Goal: Information Seeking & Learning: Learn about a topic

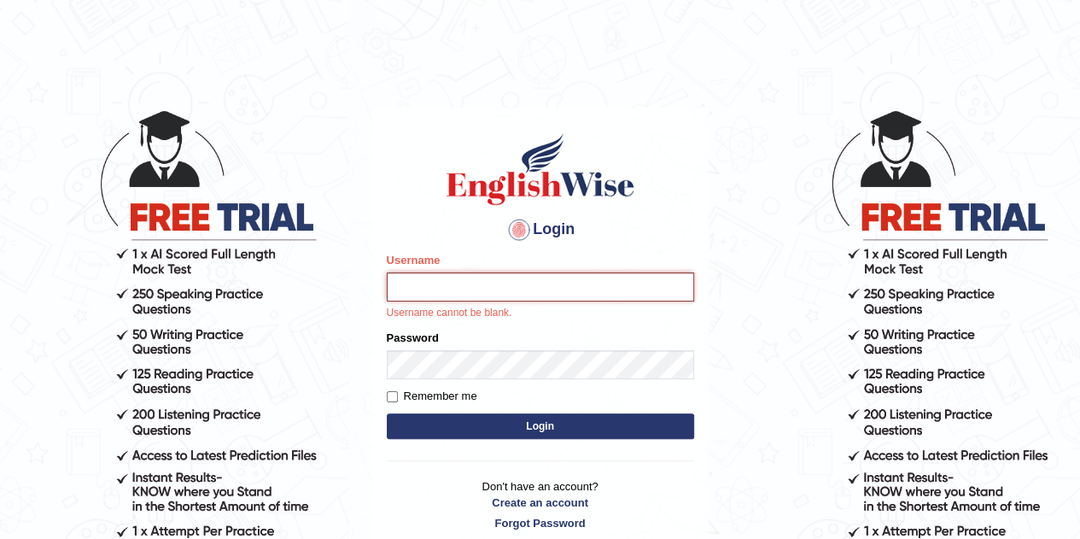
type input "Gabriele"
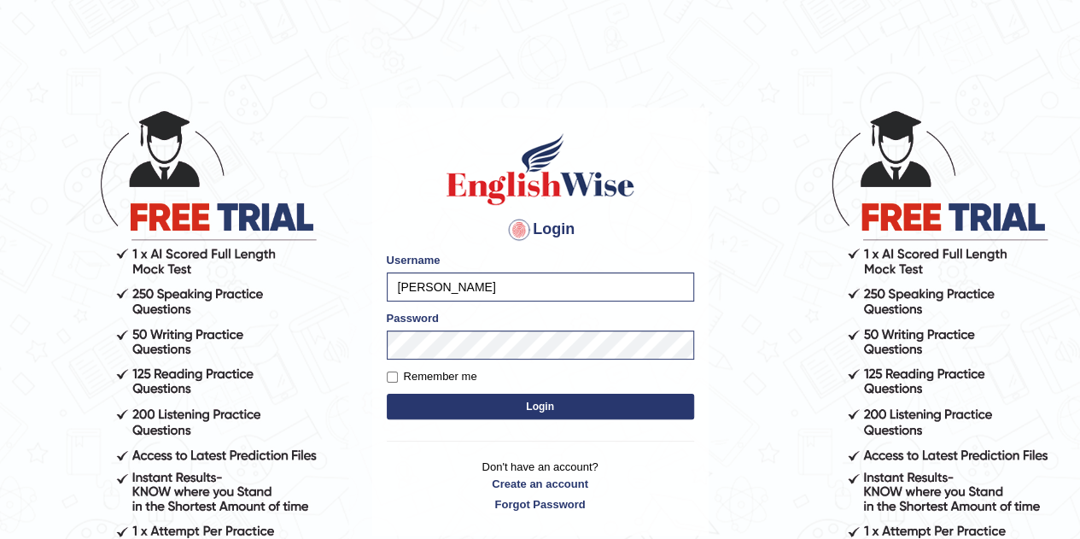
click at [496, 409] on button "Login" at bounding box center [540, 407] width 307 height 26
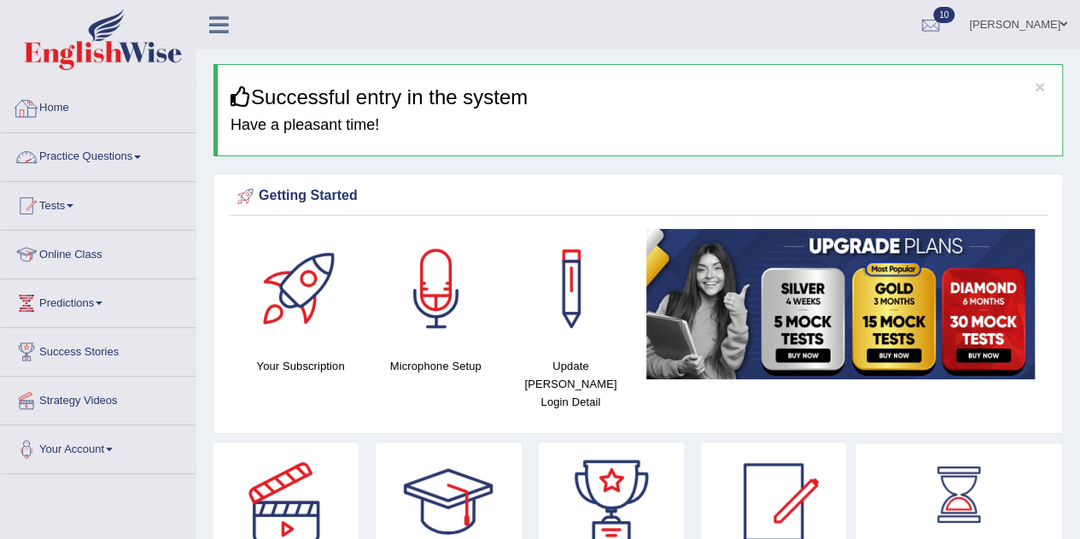
click at [115, 157] on link "Practice Questions" at bounding box center [98, 154] width 195 height 43
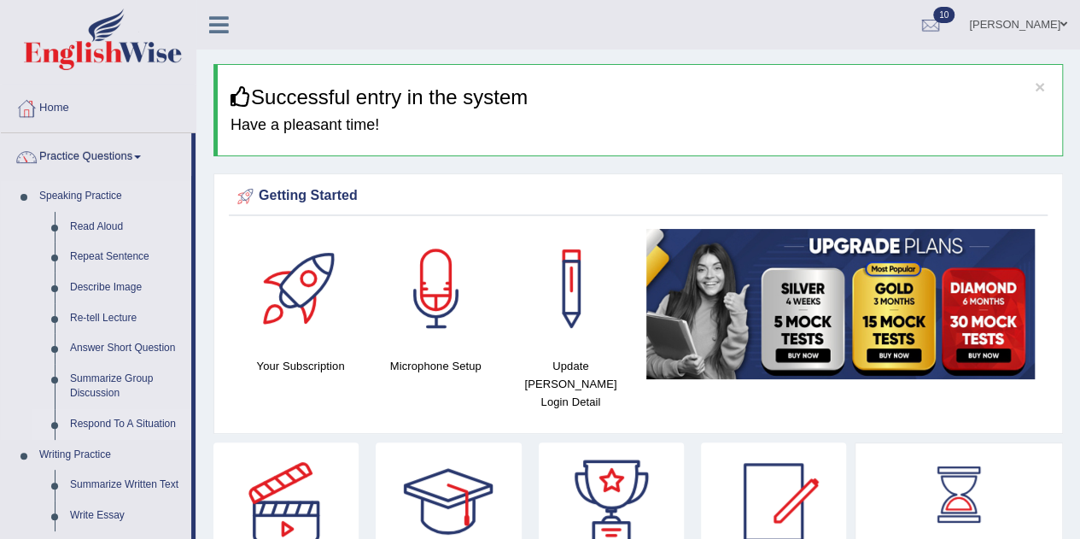
click at [111, 424] on link "Respond To A Situation" at bounding box center [126, 424] width 129 height 31
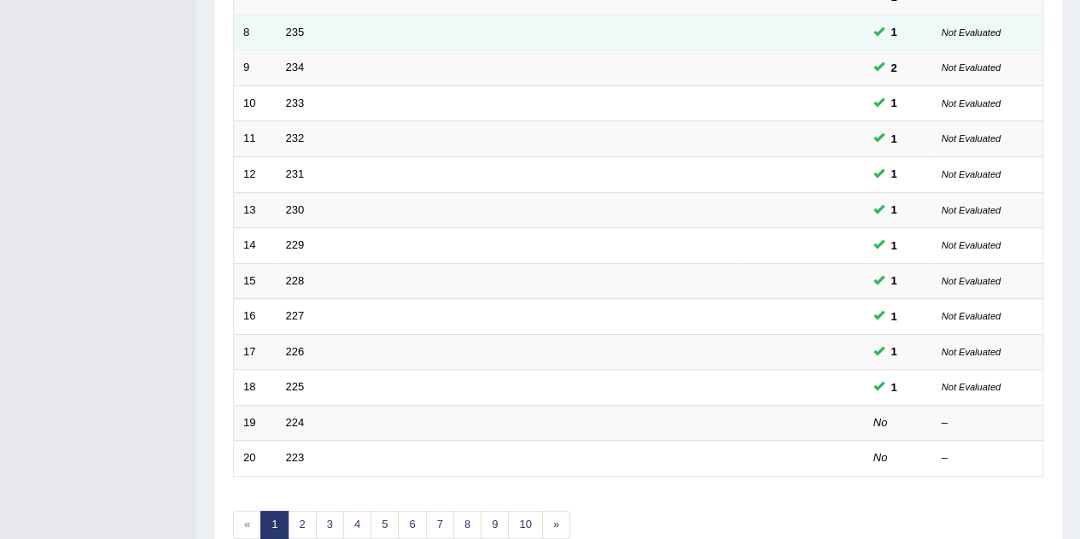
scroll to position [498, 0]
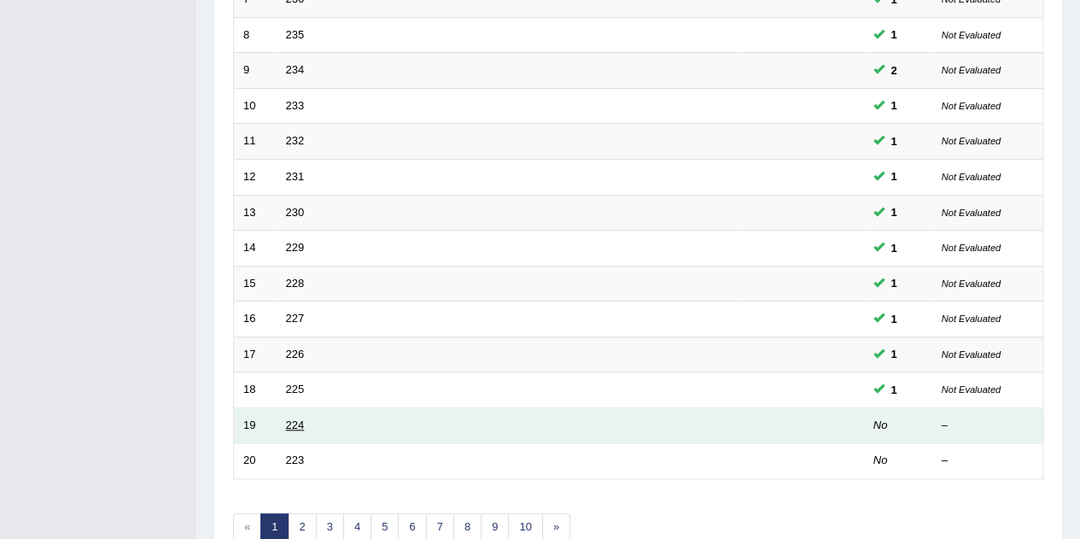
click at [300, 419] on link "224" at bounding box center [295, 425] width 19 height 13
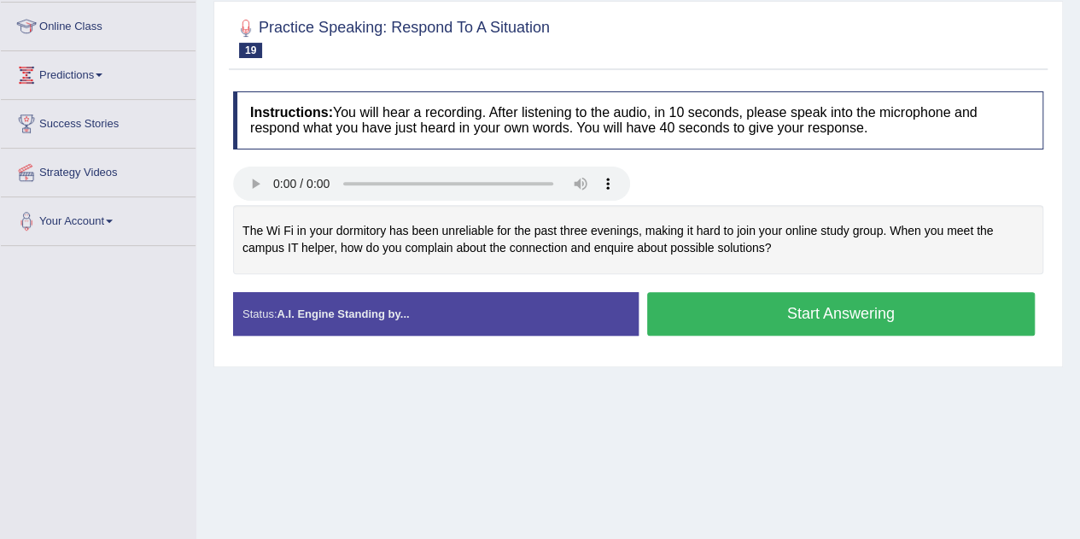
scroll to position [256, 0]
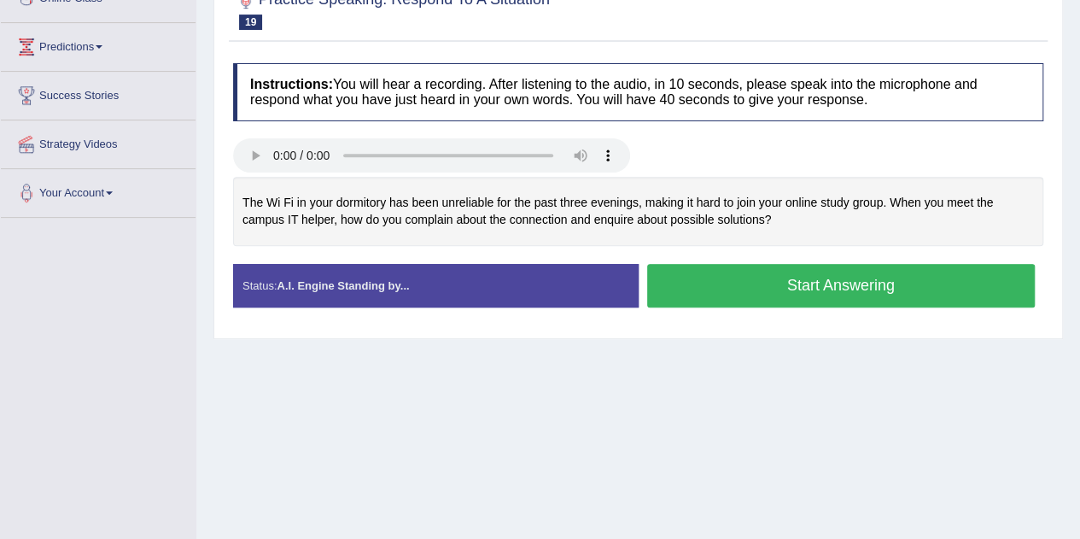
click at [892, 285] on button "Start Answering" at bounding box center [841, 286] width 389 height 44
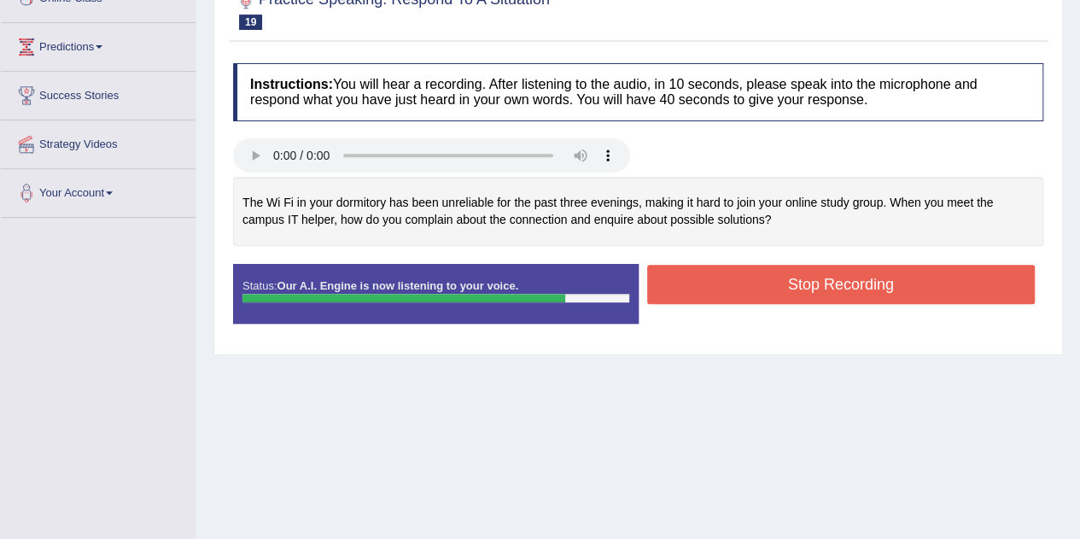
click at [892, 283] on button "Stop Recording" at bounding box center [841, 284] width 389 height 39
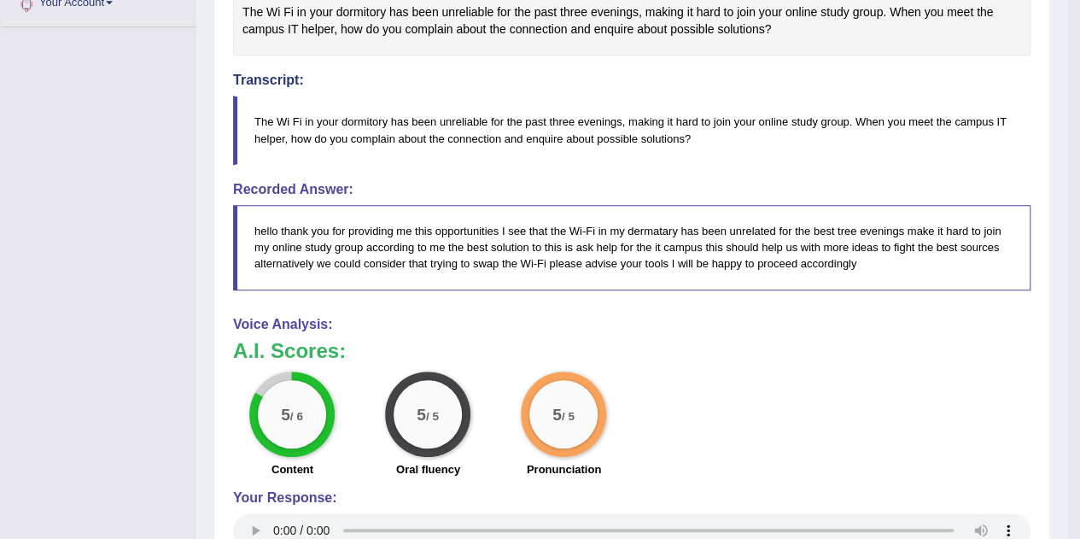
scroll to position [105, 0]
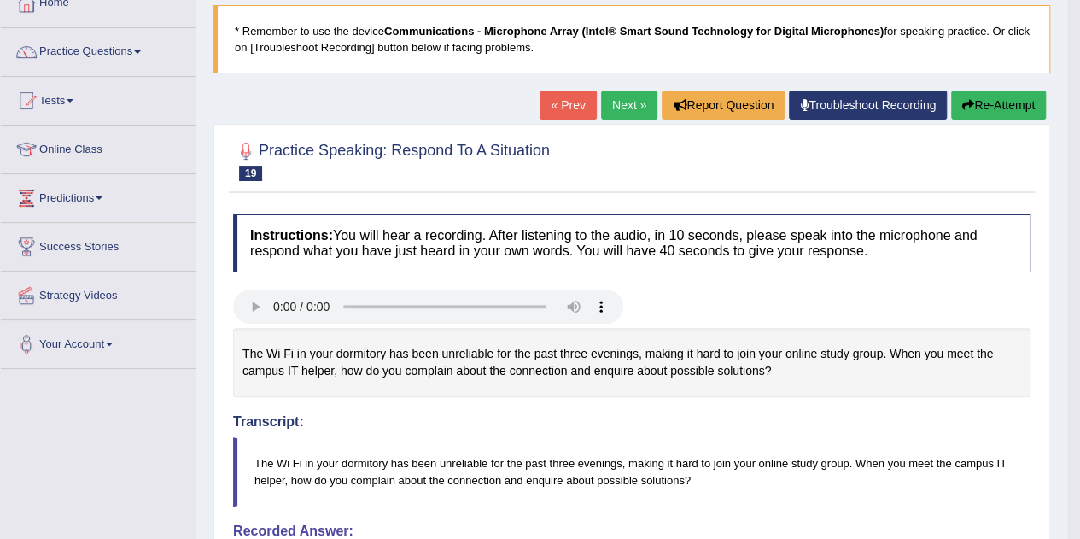
click at [972, 114] on button "Re-Attempt" at bounding box center [998, 105] width 95 height 29
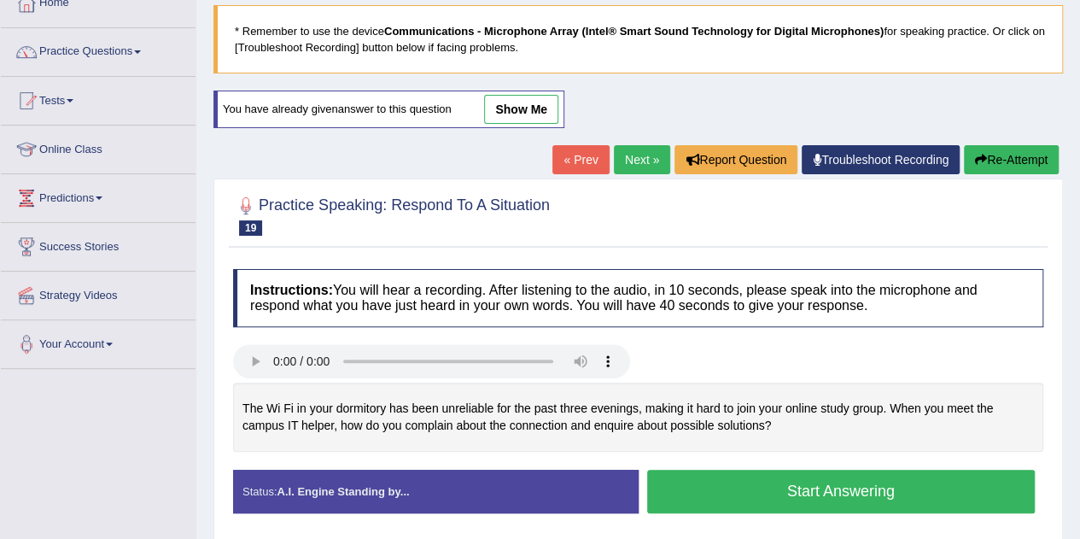
click at [655, 155] on link "Next »" at bounding box center [642, 159] width 56 height 29
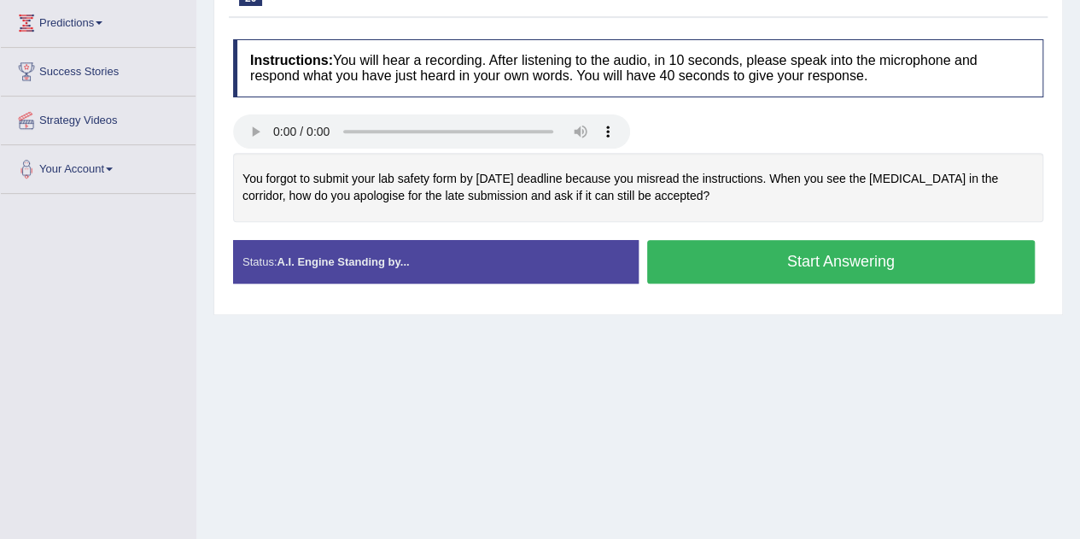
scroll to position [256, 0]
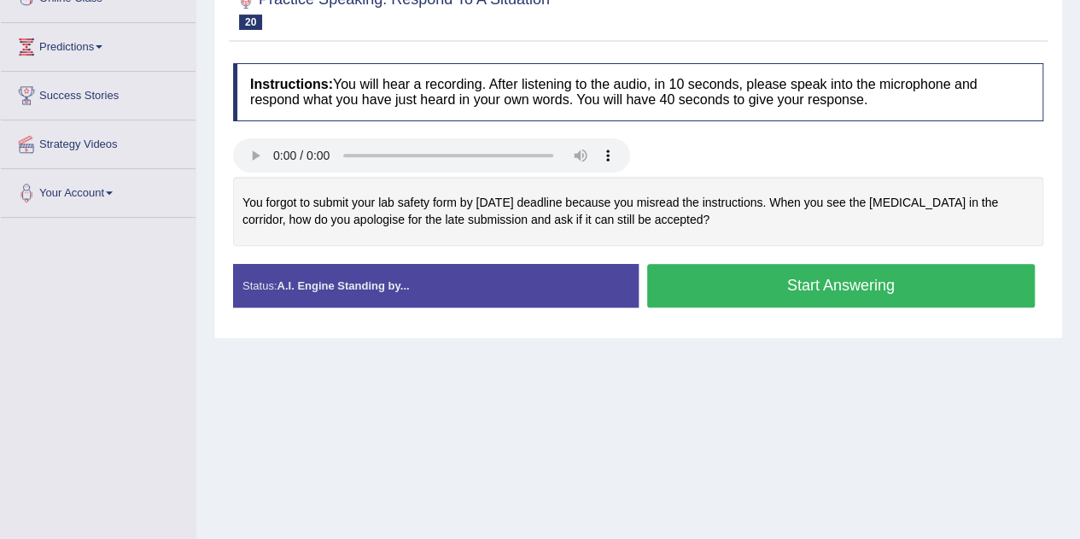
click at [779, 270] on button "Start Answering" at bounding box center [841, 286] width 389 height 44
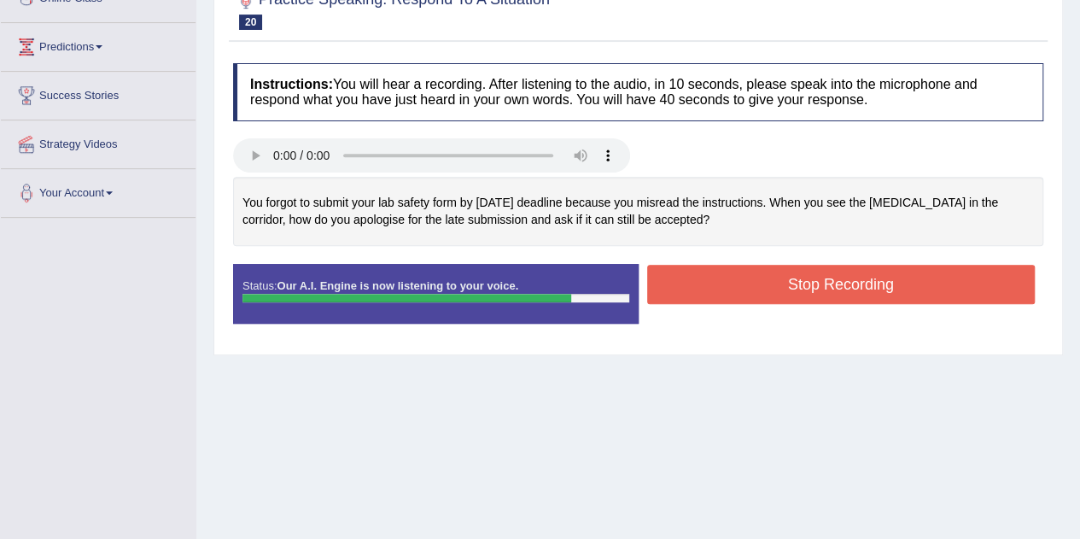
click at [782, 299] on button "Stop Recording" at bounding box center [841, 284] width 389 height 39
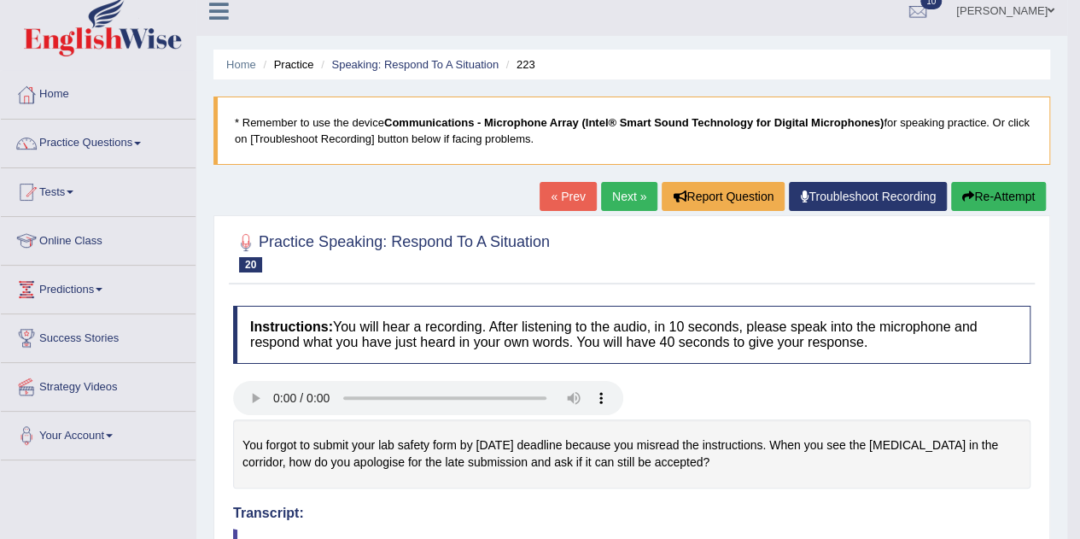
scroll to position [0, 0]
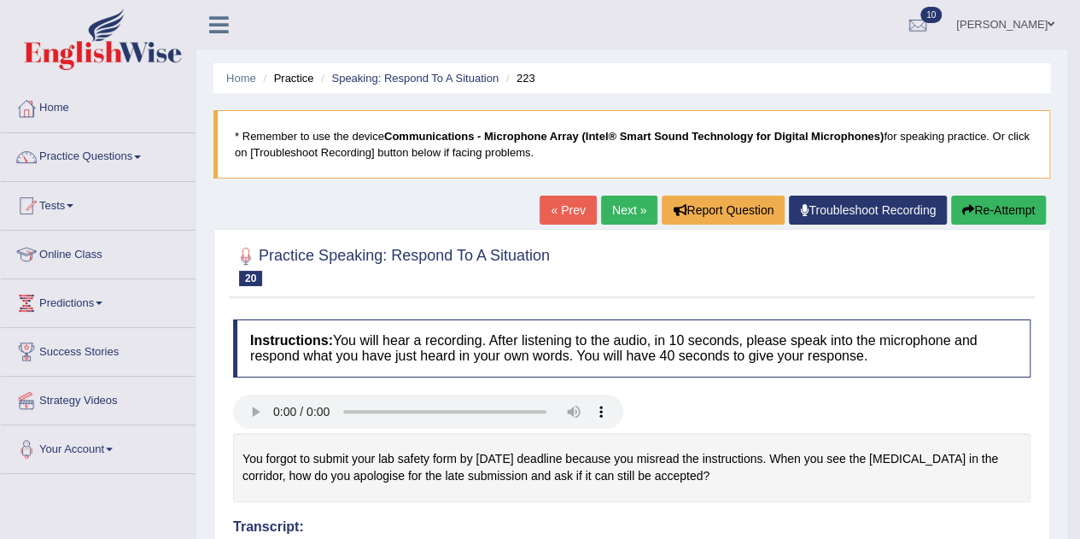
click at [1025, 217] on button "Re-Attempt" at bounding box center [998, 210] width 95 height 29
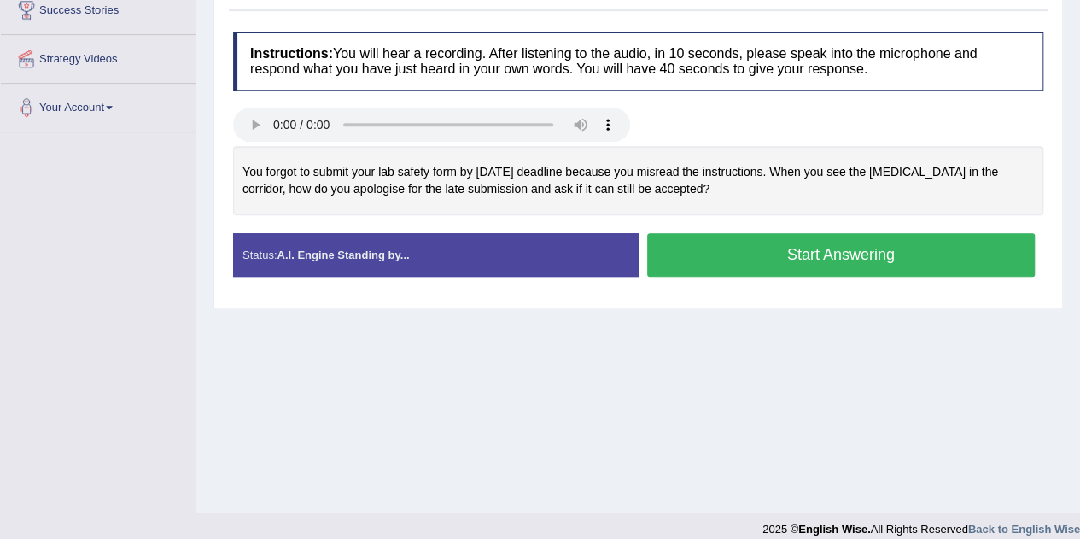
click at [878, 257] on button "Start Answering" at bounding box center [841, 255] width 389 height 44
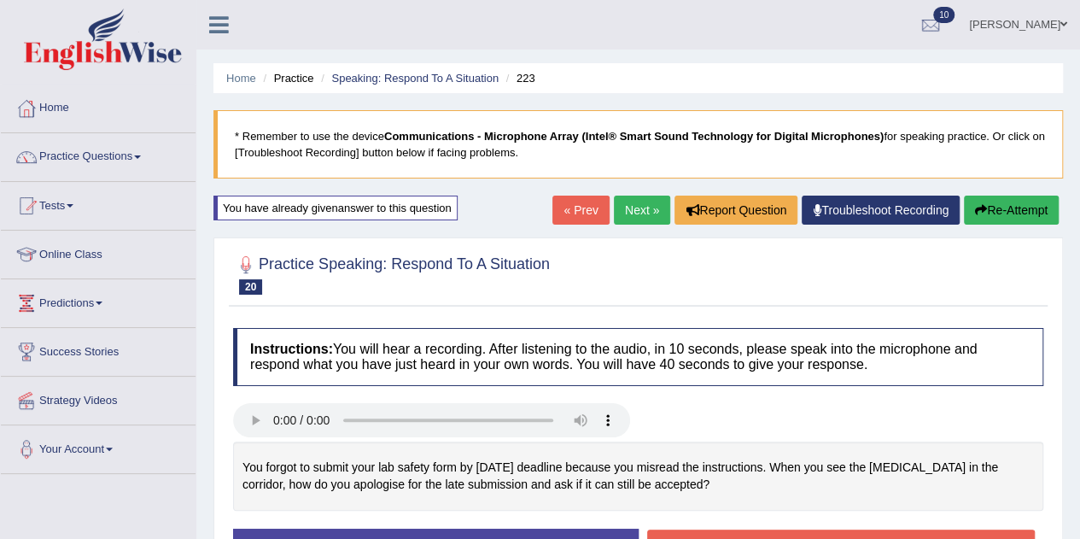
click at [986, 210] on button "Re-Attempt" at bounding box center [1011, 210] width 95 height 29
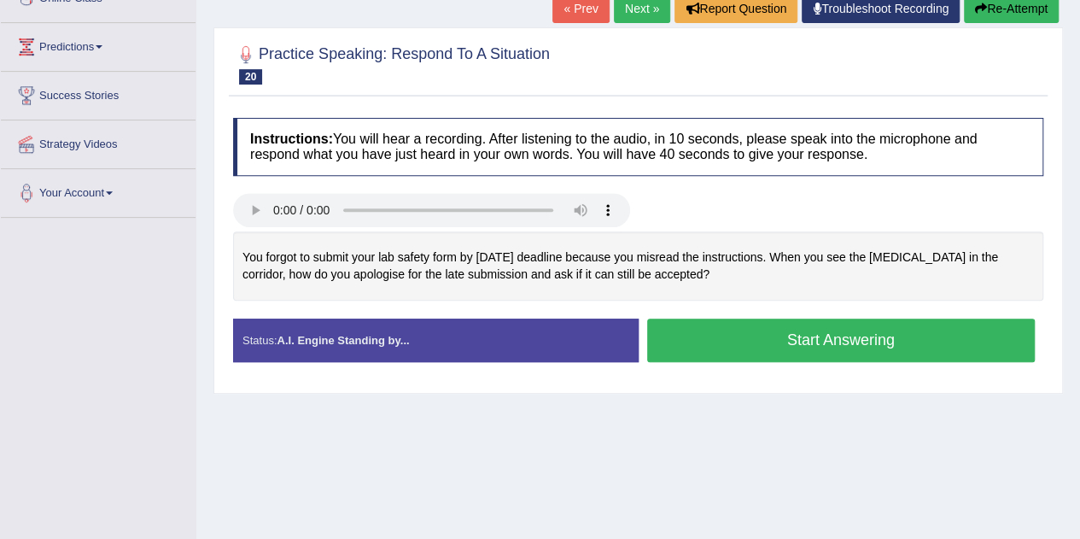
click at [800, 331] on button "Start Answering" at bounding box center [841, 341] width 389 height 44
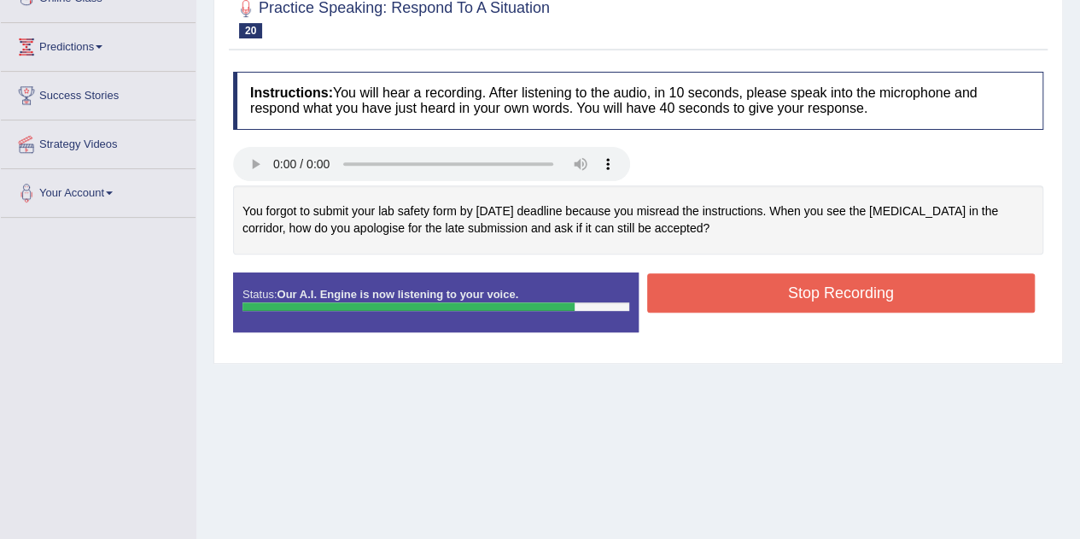
click at [939, 296] on button "Stop Recording" at bounding box center [841, 292] width 389 height 39
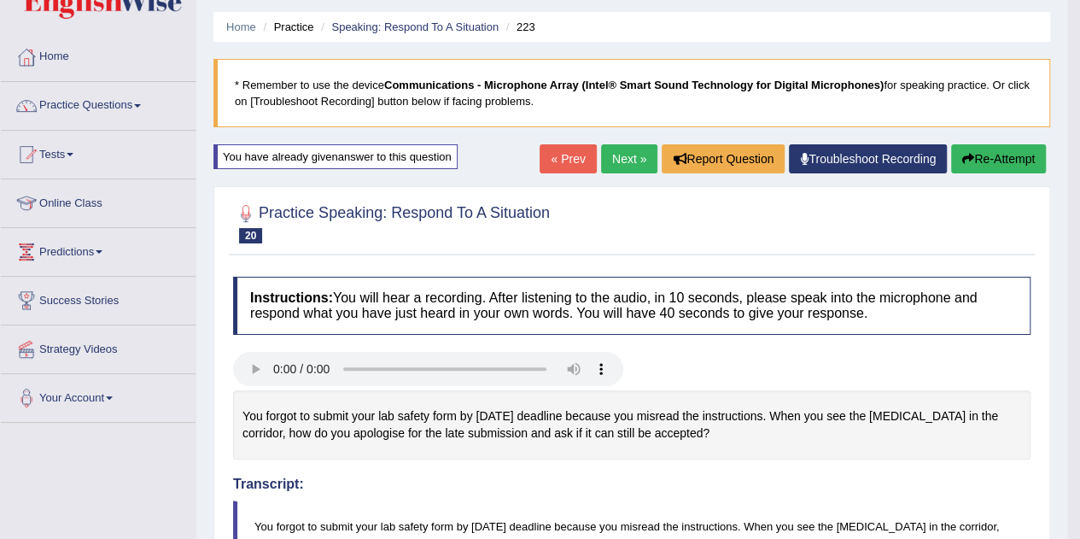
scroll to position [44, 0]
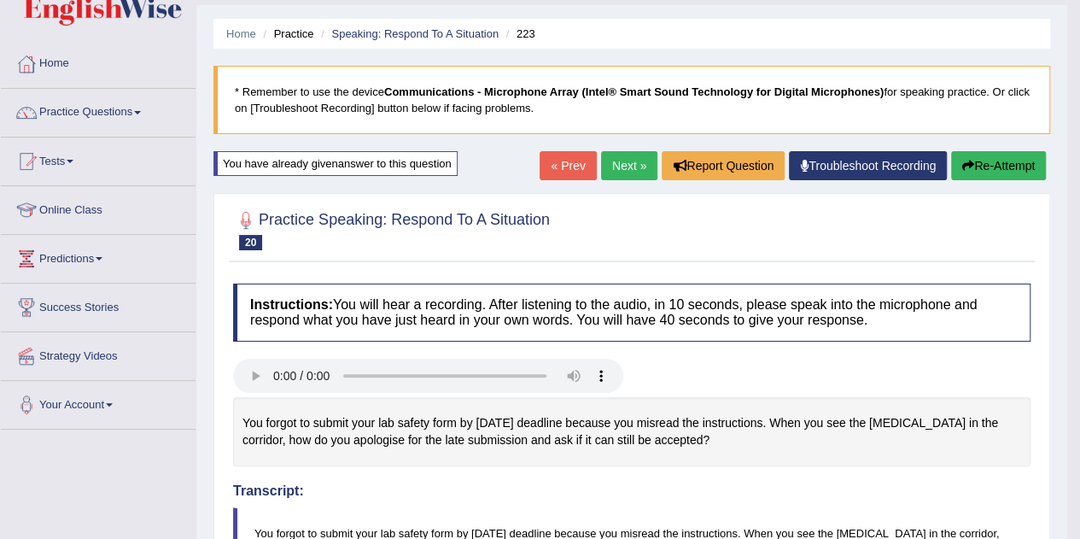
click at [996, 170] on button "Re-Attempt" at bounding box center [998, 165] width 95 height 29
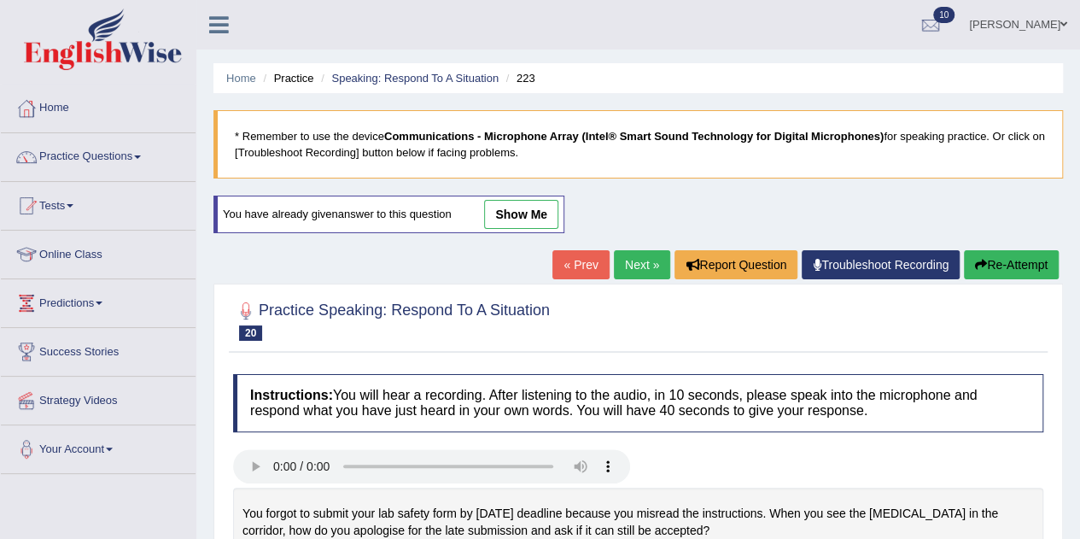
click at [627, 255] on link "Next »" at bounding box center [642, 264] width 56 height 29
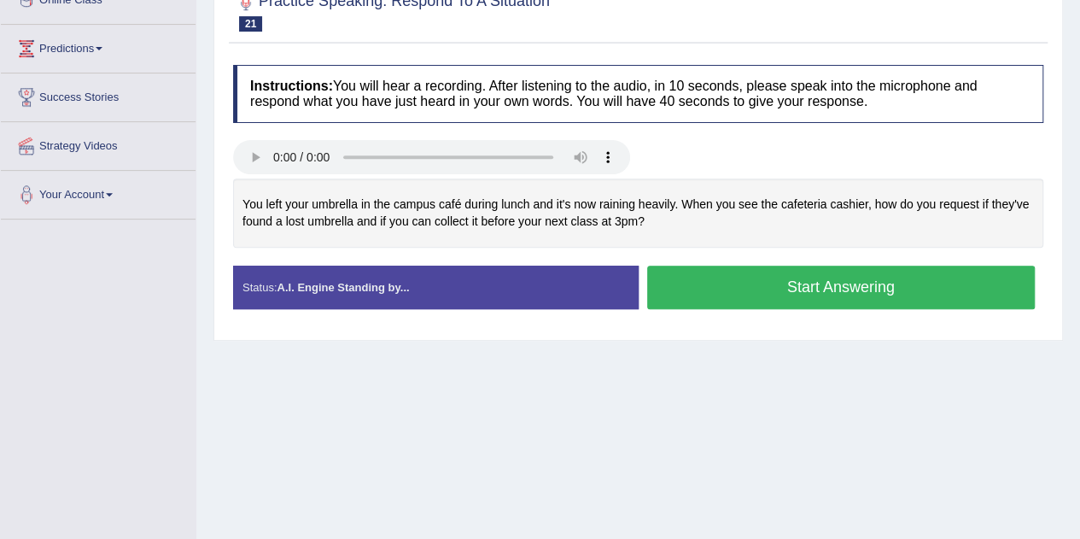
scroll to position [256, 0]
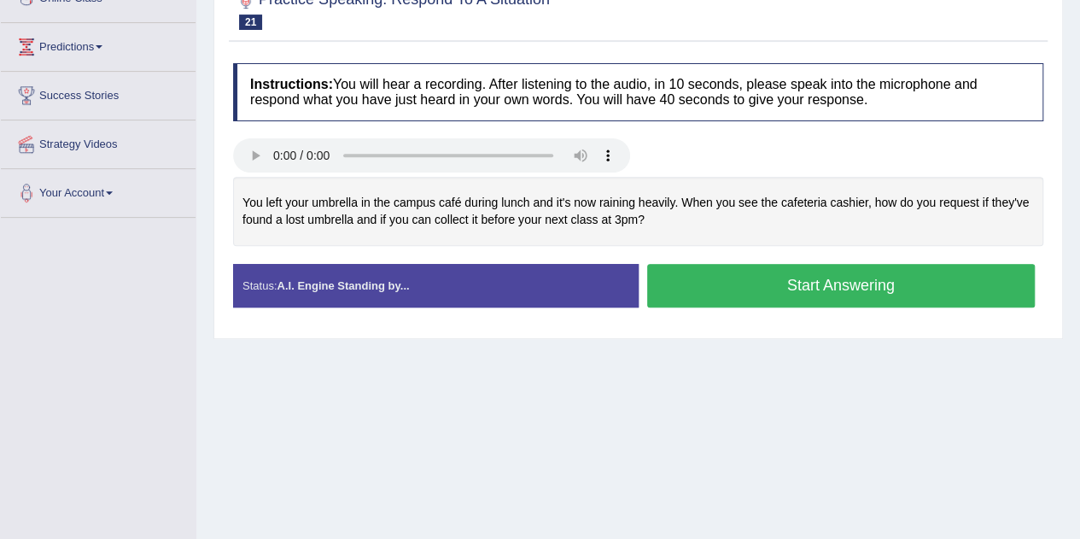
click at [653, 202] on div "You left your umbrella in the campus café during lunch and it's now raining hea…" at bounding box center [638, 211] width 811 height 69
click at [653, 196] on div "You left your umbrella in the campus café during lunch and it's now raining hea…" at bounding box center [638, 211] width 811 height 69
click at [849, 292] on button "Start Answering" at bounding box center [841, 286] width 389 height 44
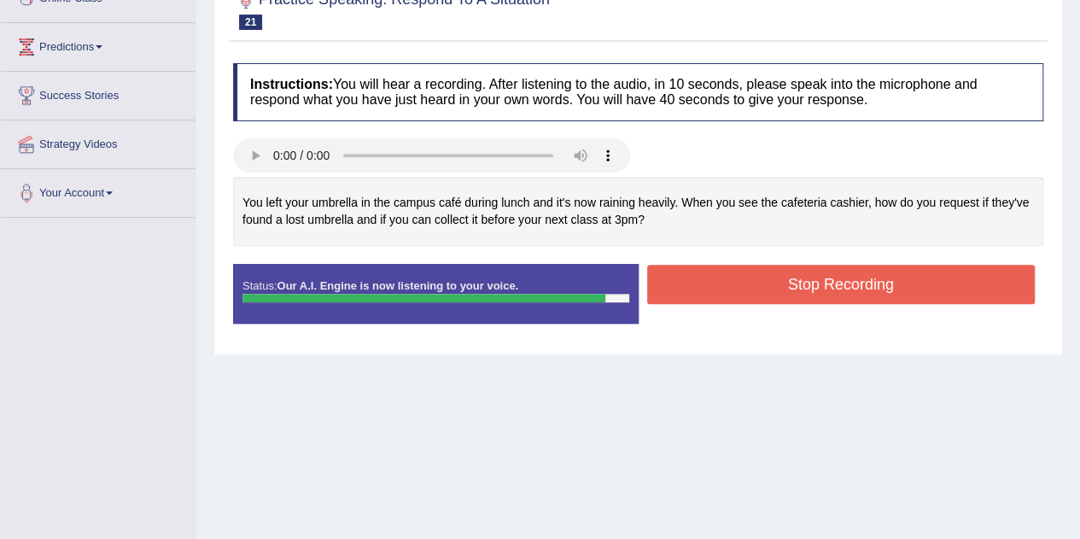
click at [913, 290] on button "Stop Recording" at bounding box center [841, 284] width 389 height 39
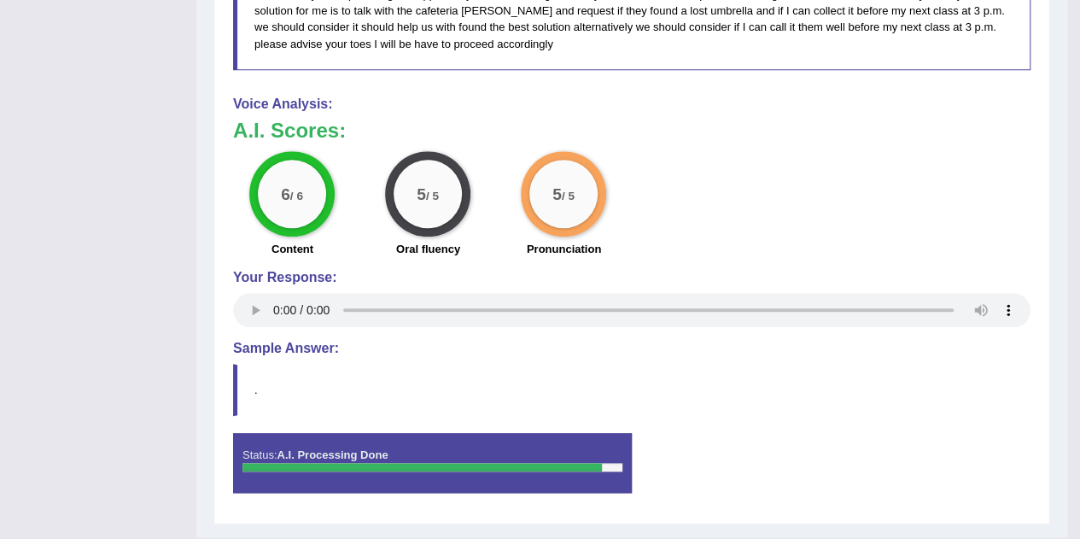
scroll to position [0, 0]
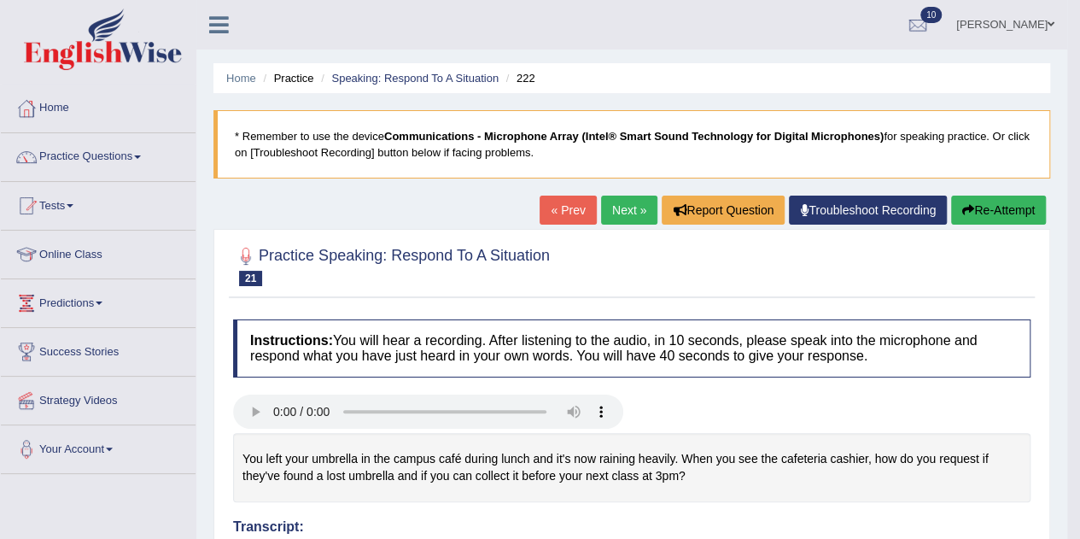
click at [1000, 202] on button "Re-Attempt" at bounding box center [998, 210] width 95 height 29
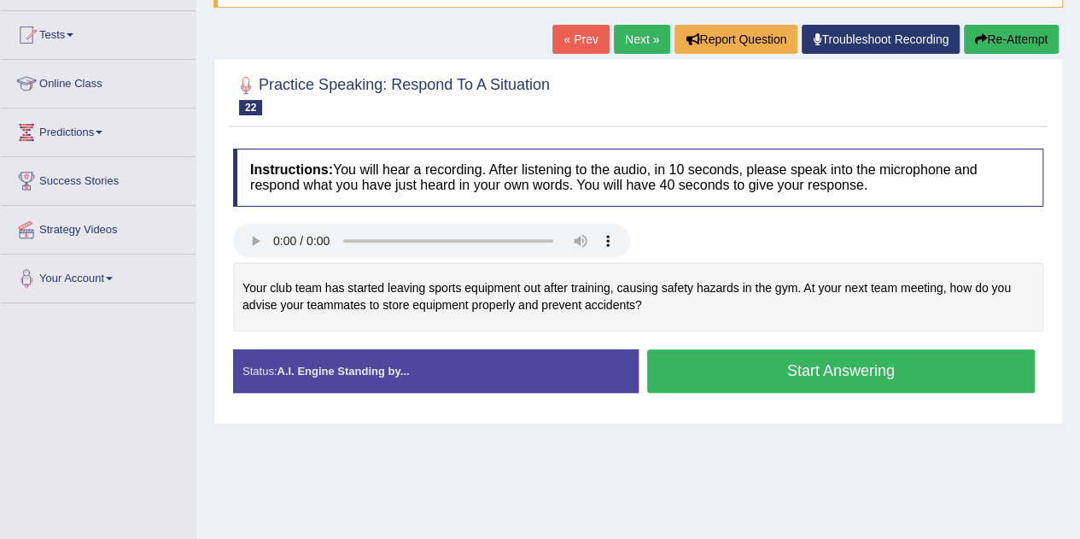
scroll to position [256, 0]
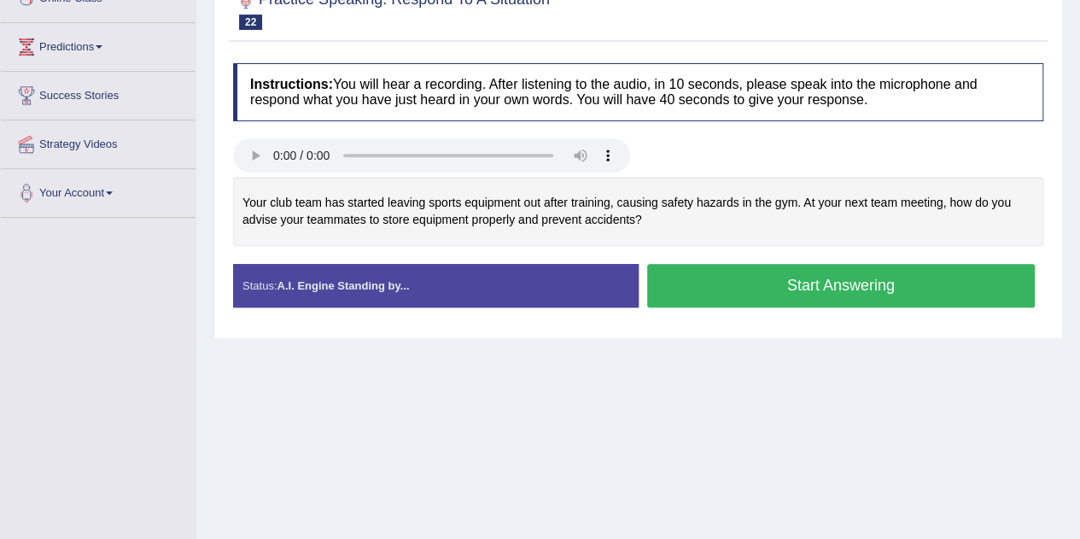
click at [842, 293] on button "Start Answering" at bounding box center [841, 286] width 389 height 44
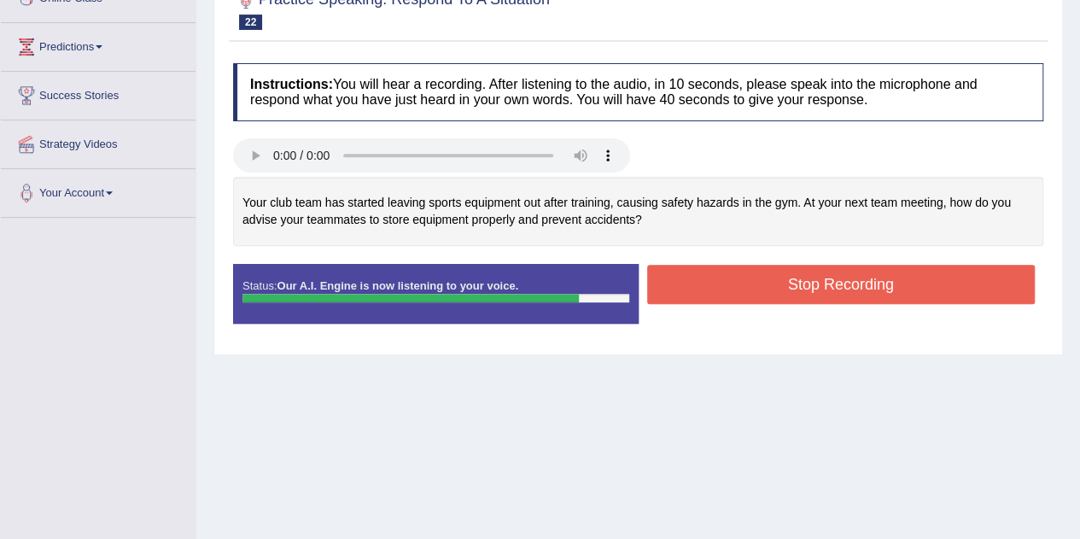
click at [870, 292] on button "Stop Recording" at bounding box center [841, 284] width 389 height 39
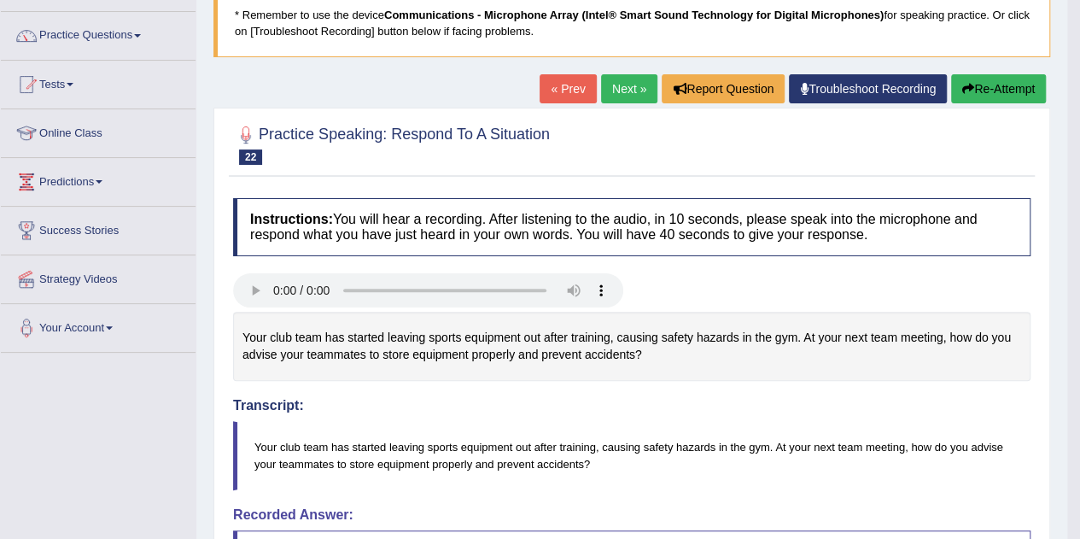
scroll to position [0, 0]
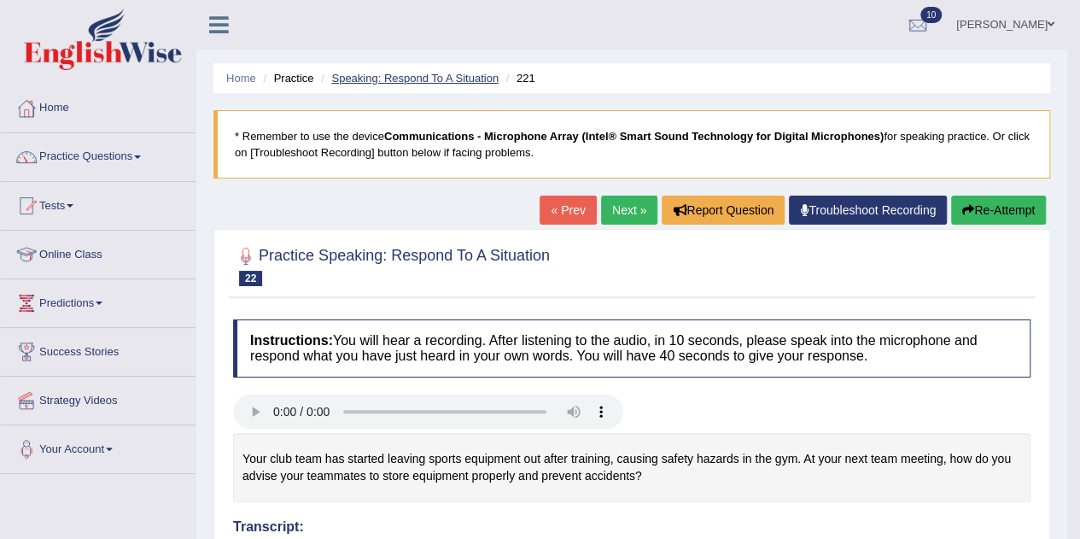
click at [436, 76] on link "Speaking: Respond To A Situation" at bounding box center [414, 78] width 167 height 13
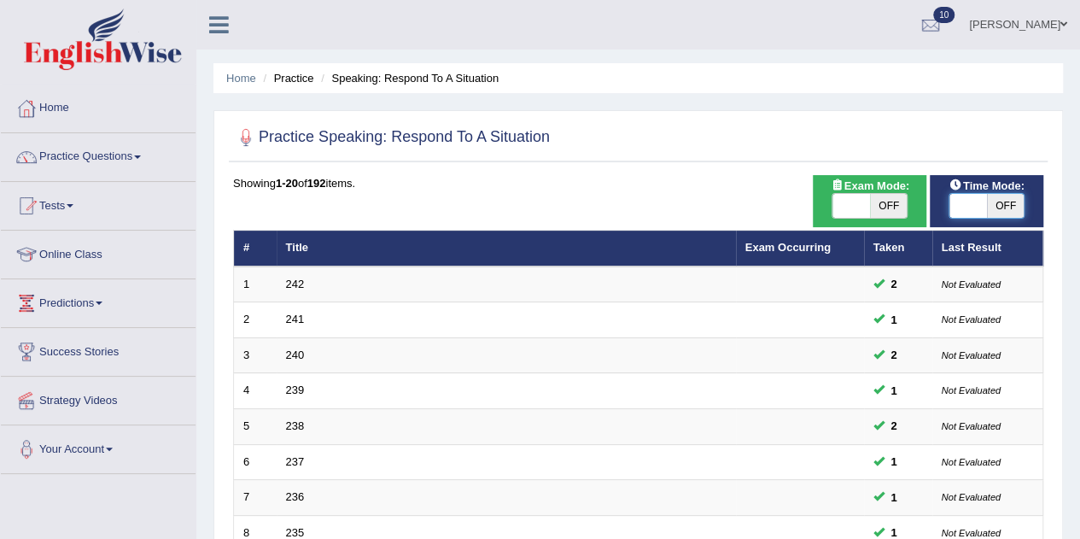
click at [977, 201] on span at bounding box center [969, 206] width 38 height 24
checkbox input "true"
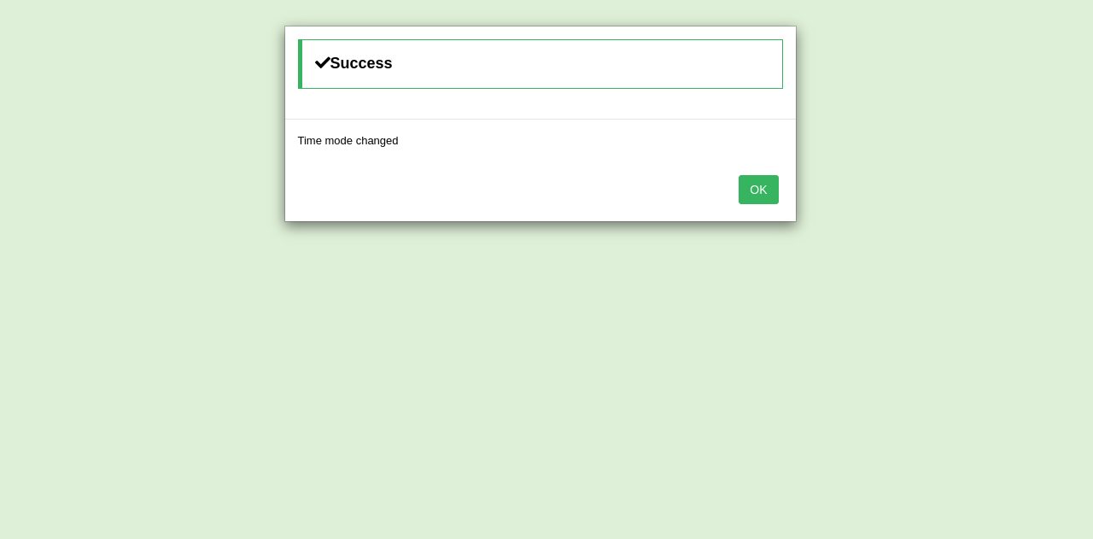
click at [770, 190] on button "OK" at bounding box center [758, 189] width 39 height 29
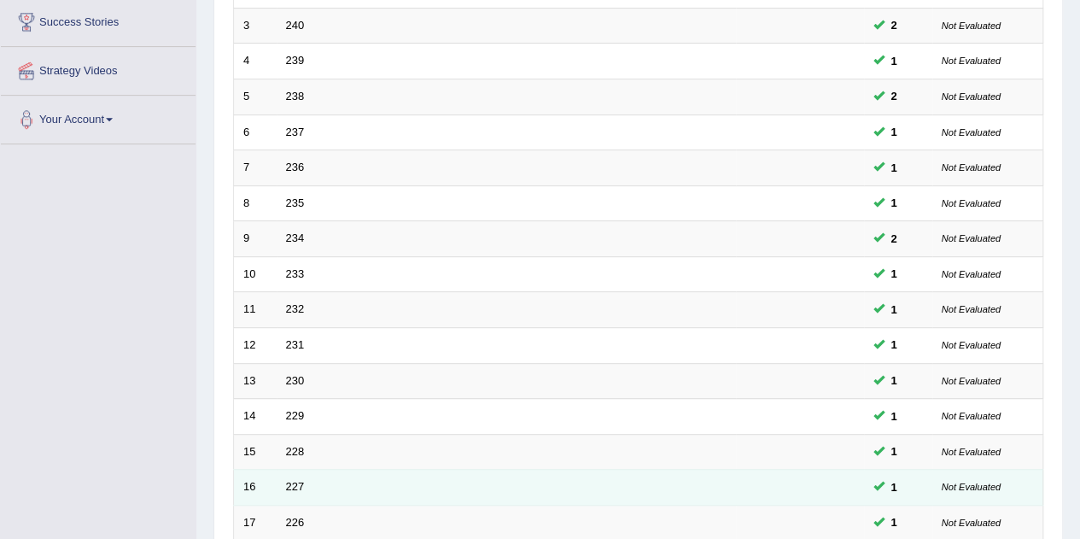
scroll to position [583, 0]
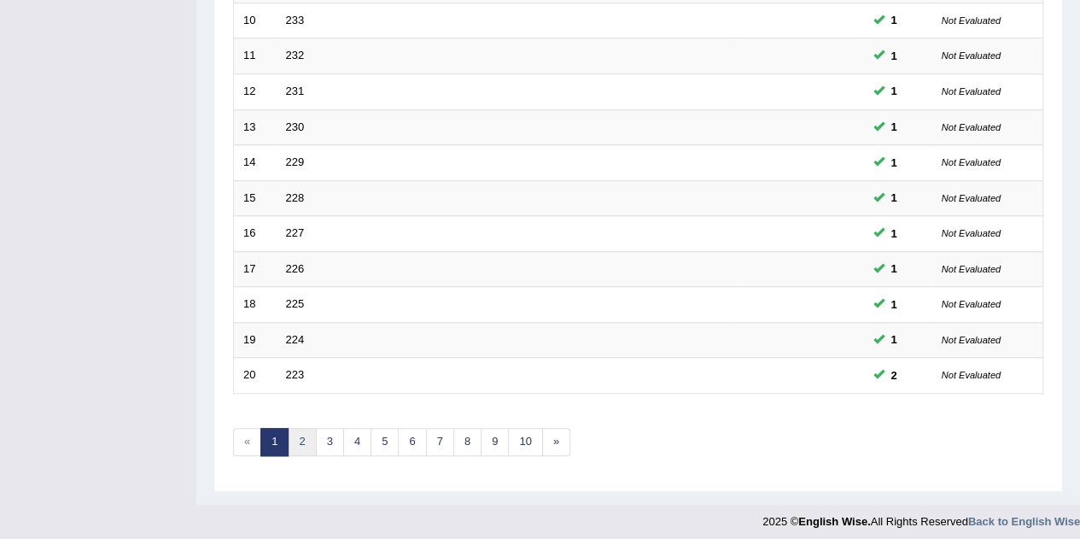
click at [296, 445] on link "2" at bounding box center [302, 442] width 28 height 28
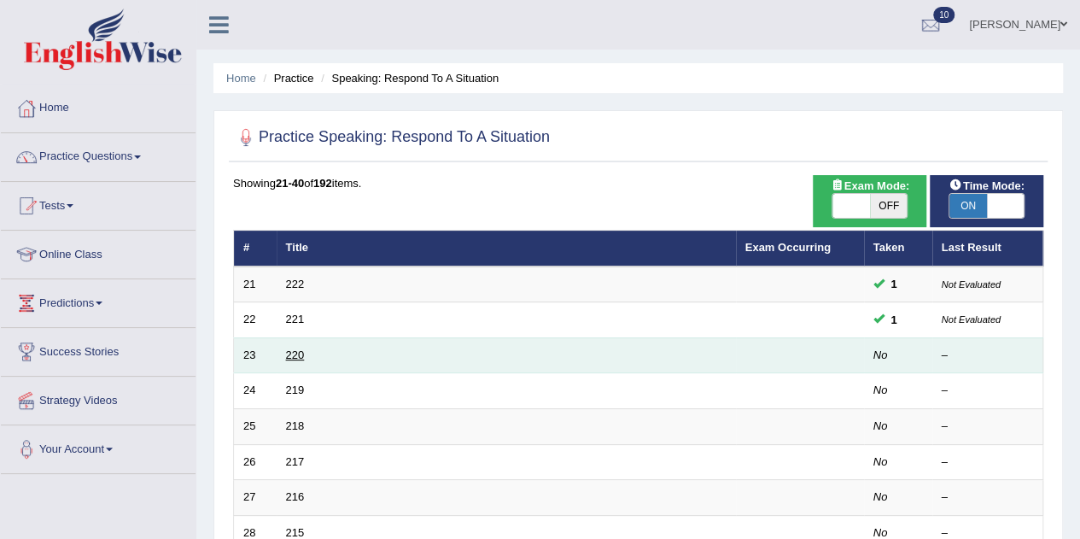
click at [297, 358] on link "220" at bounding box center [295, 354] width 19 height 13
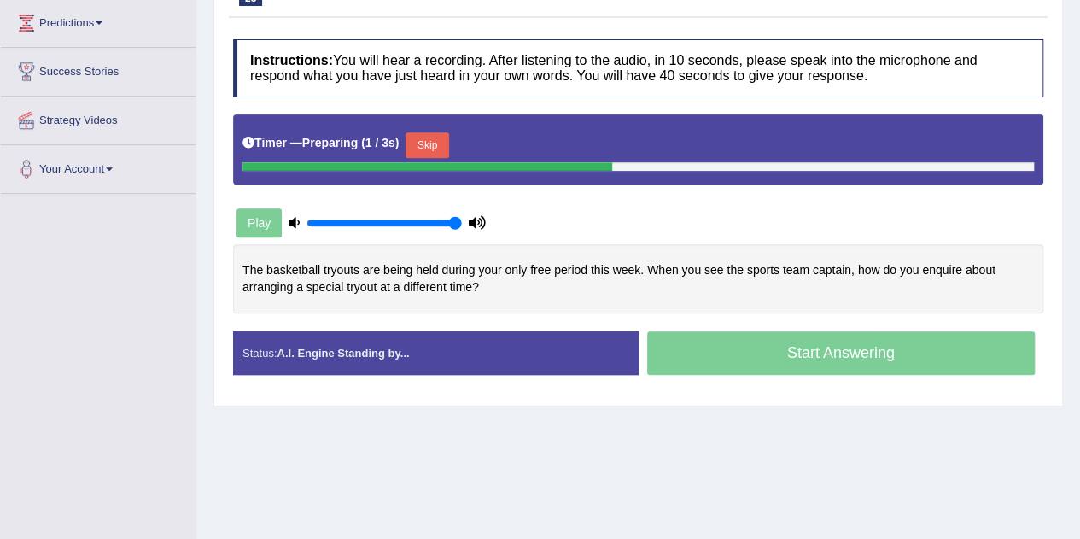
scroll to position [342, 0]
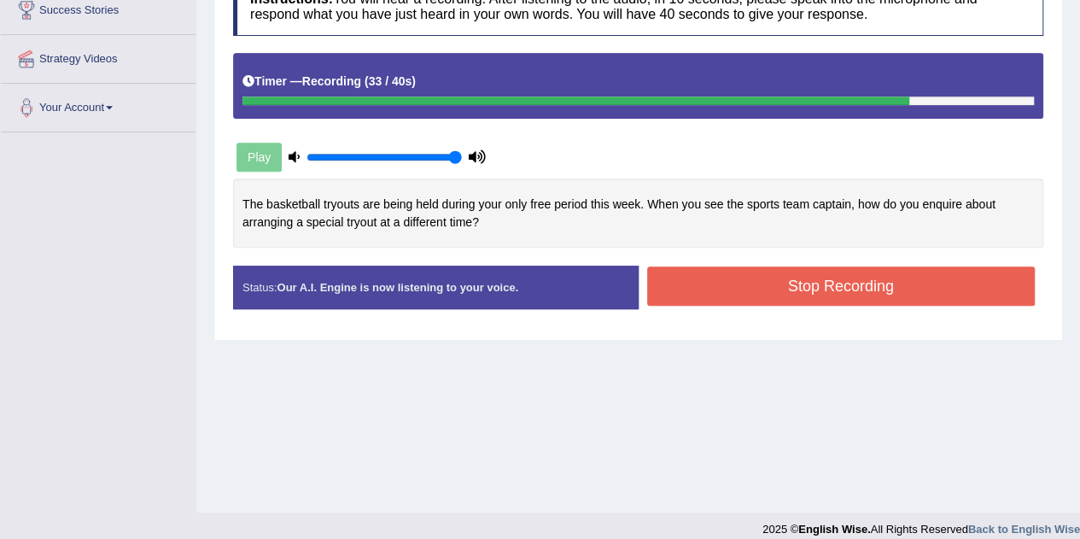
click at [731, 279] on button "Stop Recording" at bounding box center [841, 285] width 389 height 39
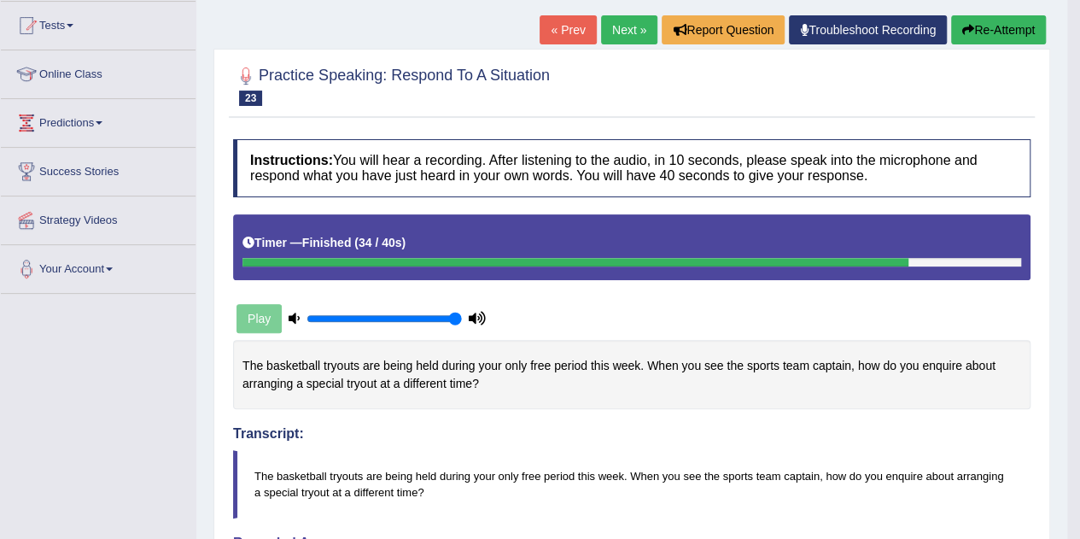
scroll to position [21, 0]
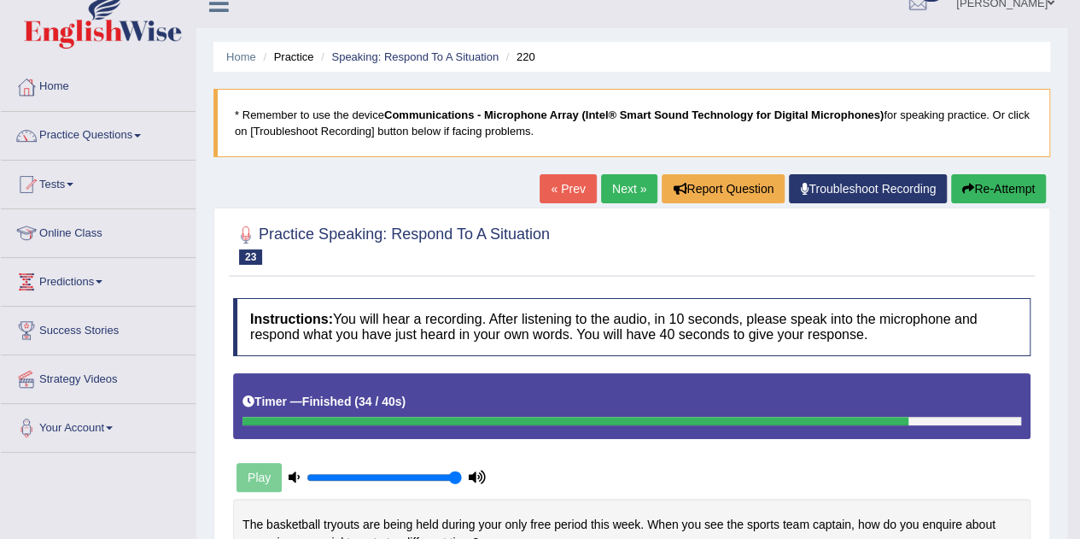
click at [1030, 184] on button "Re-Attempt" at bounding box center [998, 188] width 95 height 29
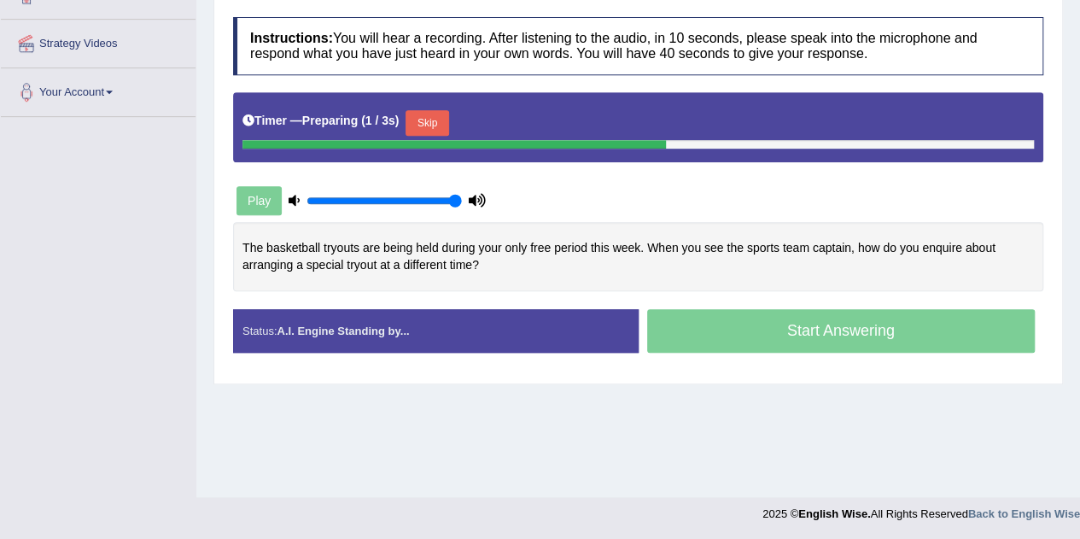
click at [426, 110] on button "Skip" at bounding box center [427, 123] width 43 height 26
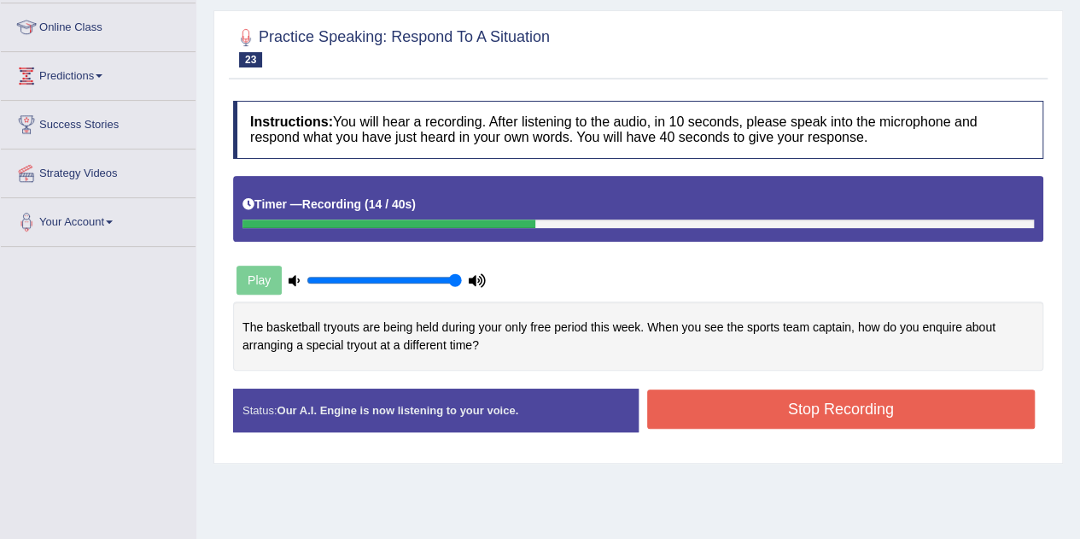
scroll to position [15, 0]
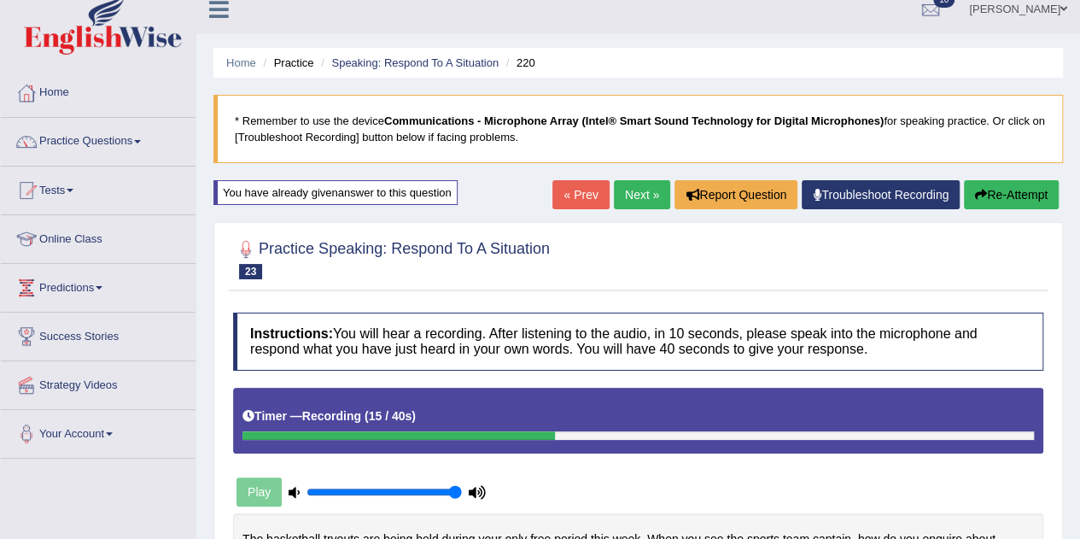
click at [1006, 193] on button "Re-Attempt" at bounding box center [1011, 194] width 95 height 29
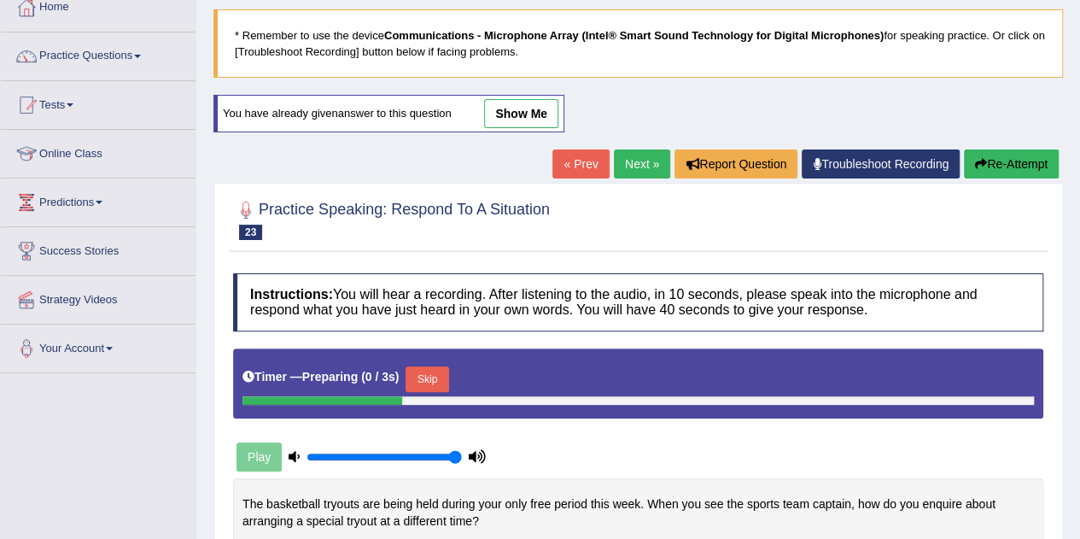
click at [441, 366] on button "Skip" at bounding box center [427, 379] width 43 height 26
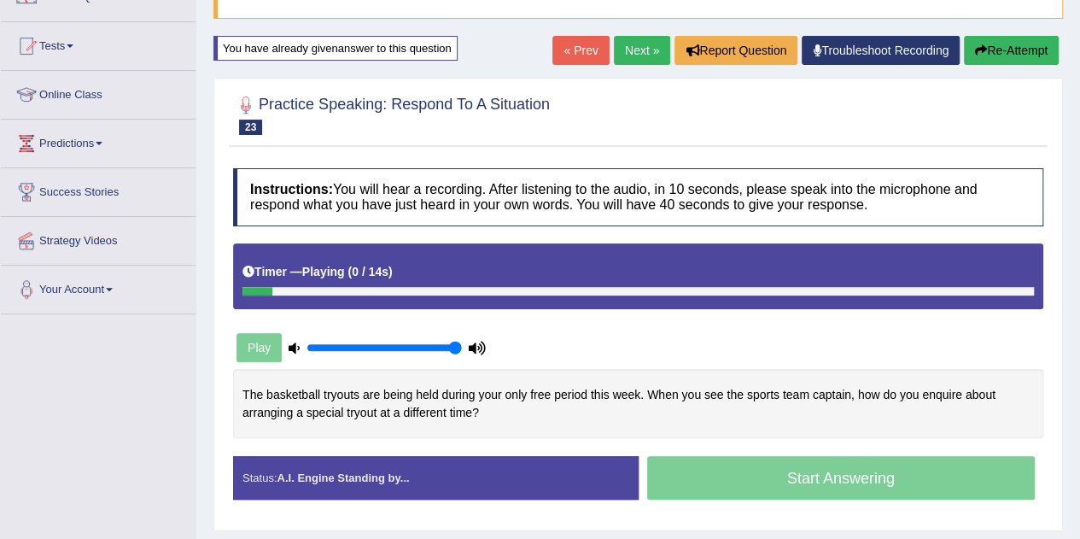
scroll to position [272, 0]
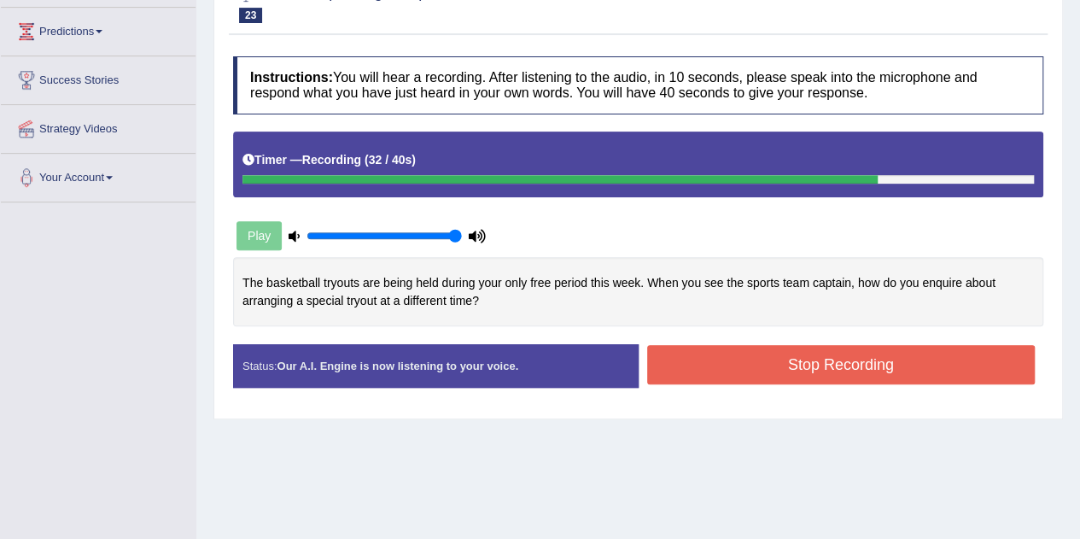
click at [758, 370] on button "Stop Recording" at bounding box center [841, 364] width 389 height 39
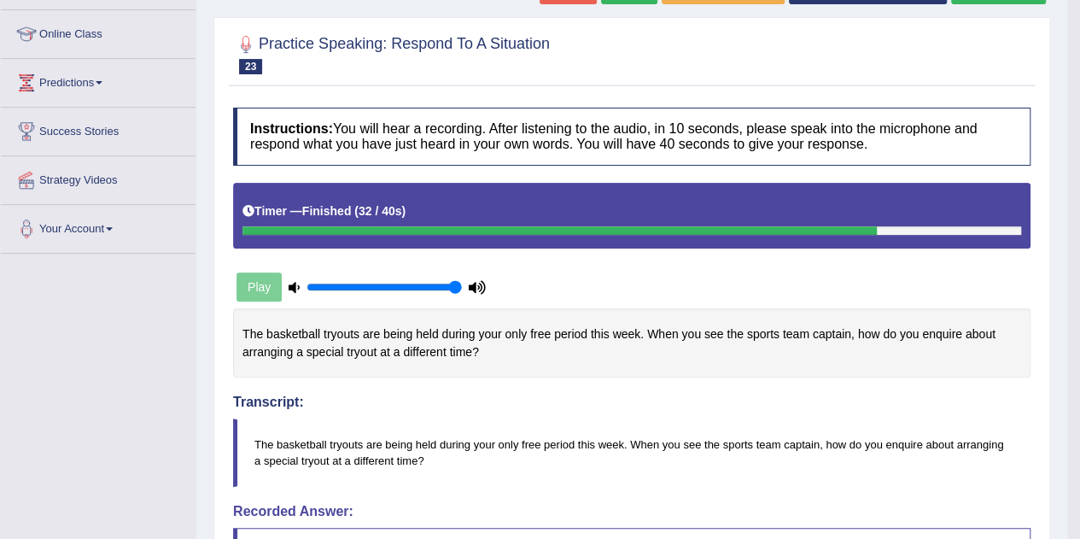
scroll to position [99, 0]
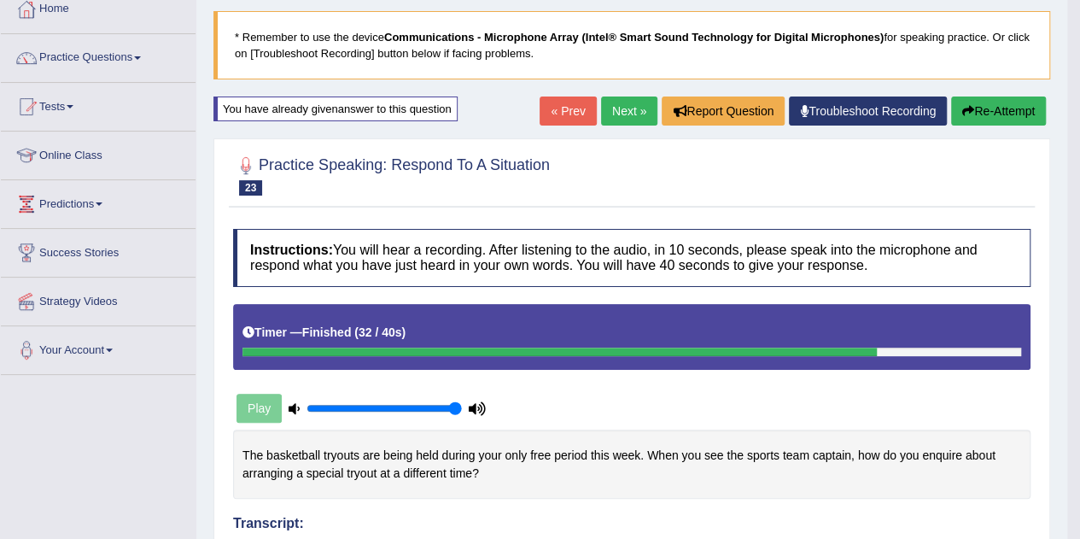
click at [622, 105] on link "Next »" at bounding box center [629, 111] width 56 height 29
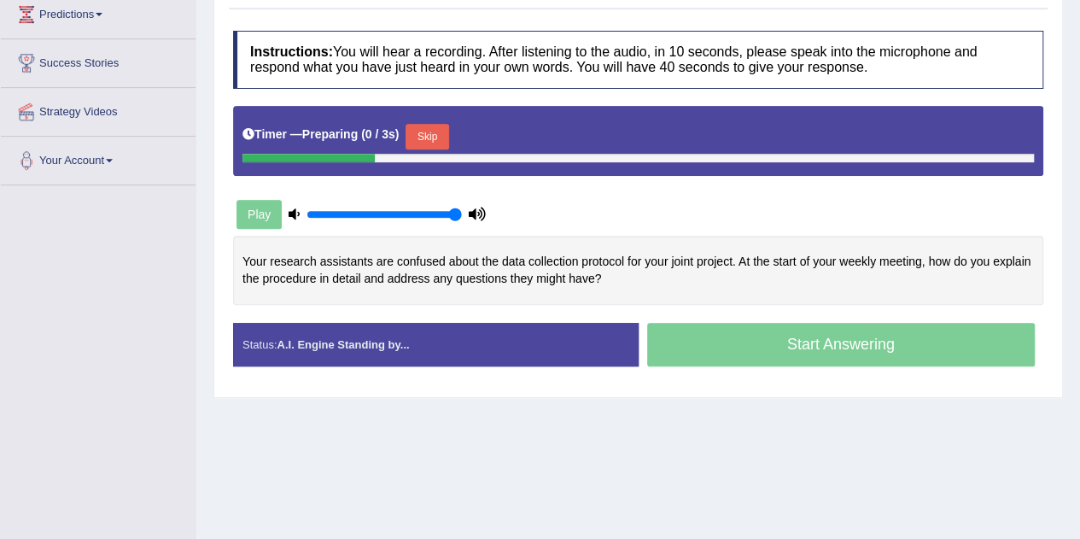
scroll to position [342, 0]
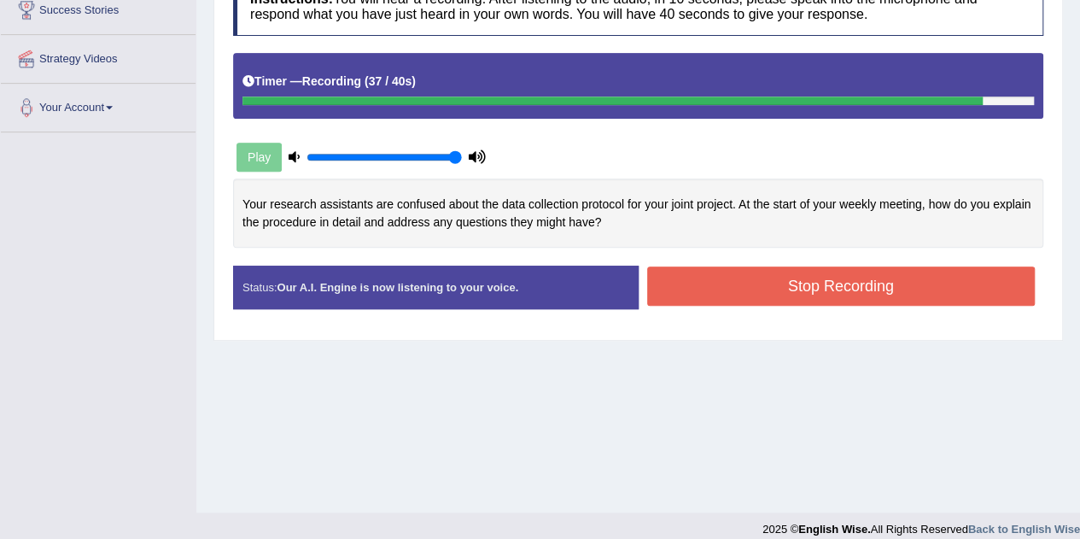
click at [934, 288] on button "Stop Recording" at bounding box center [841, 285] width 389 height 39
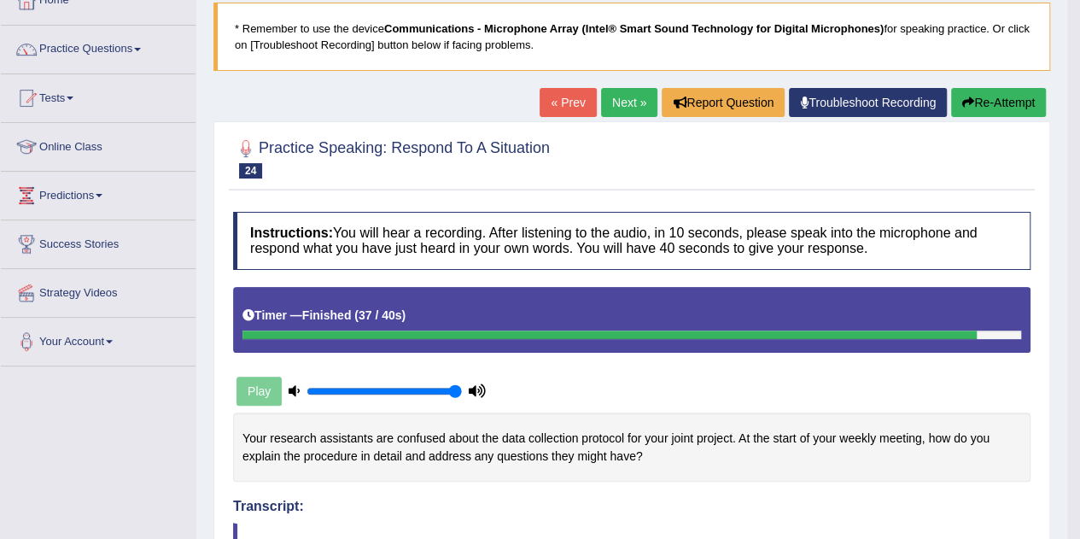
scroll to position [107, 0]
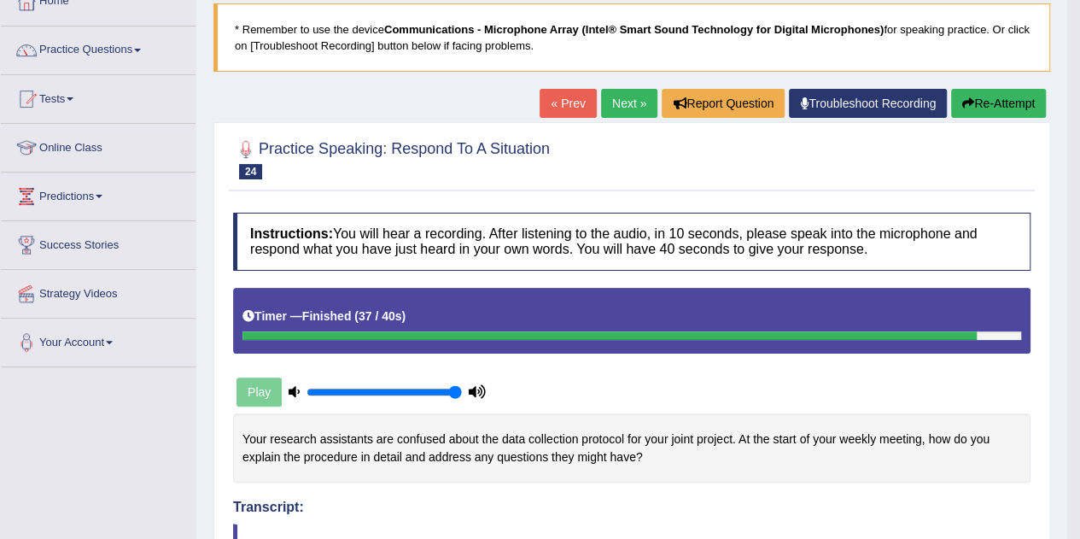
click at [629, 97] on link "Next »" at bounding box center [629, 103] width 56 height 29
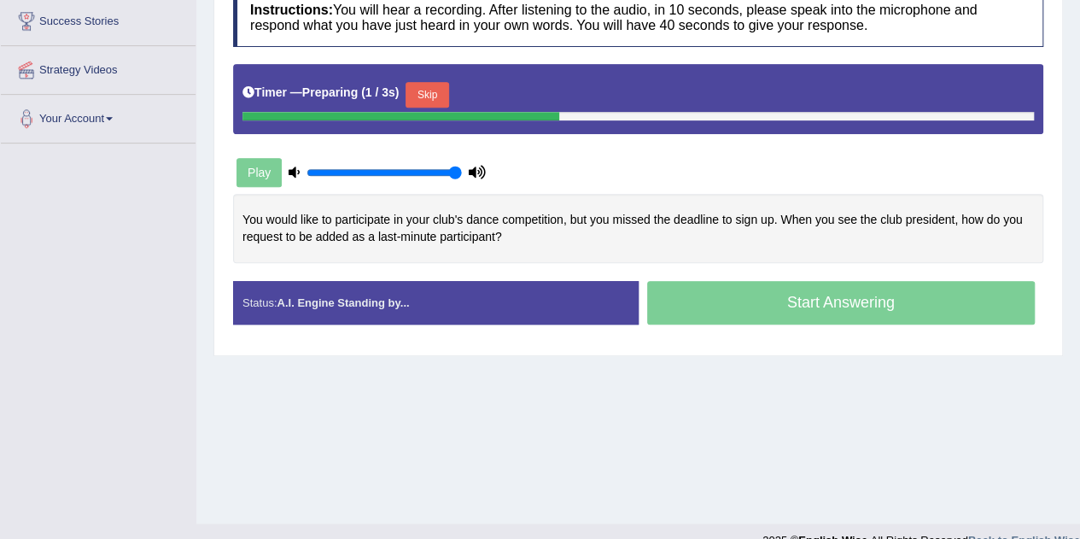
scroll to position [342, 0]
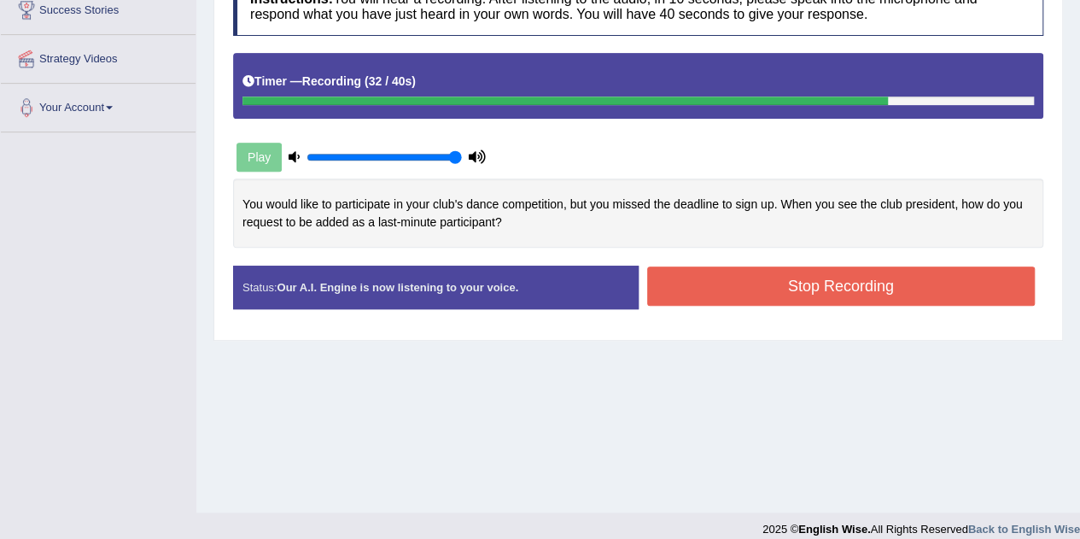
click at [844, 286] on button "Stop Recording" at bounding box center [841, 285] width 389 height 39
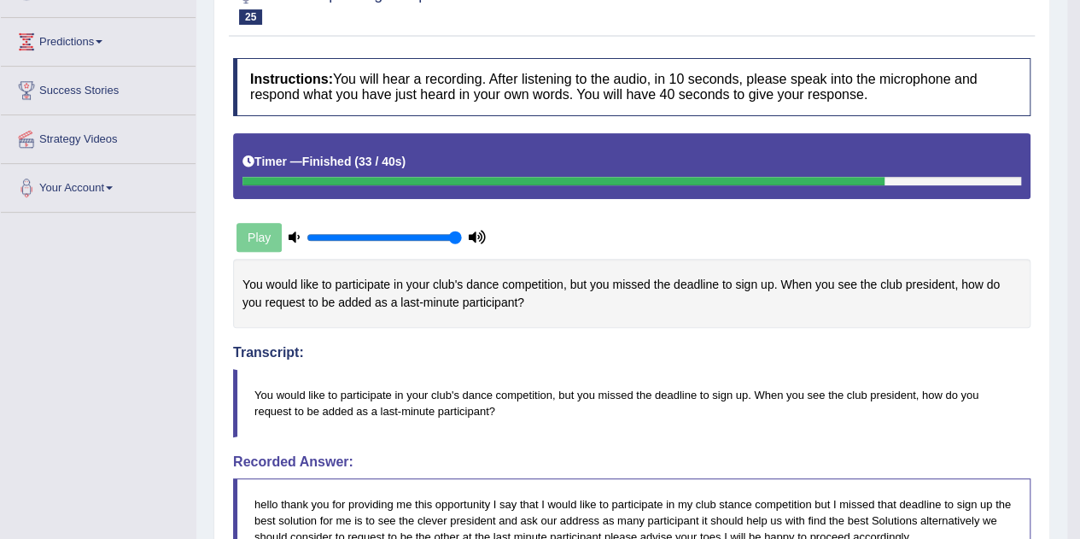
scroll to position [91, 0]
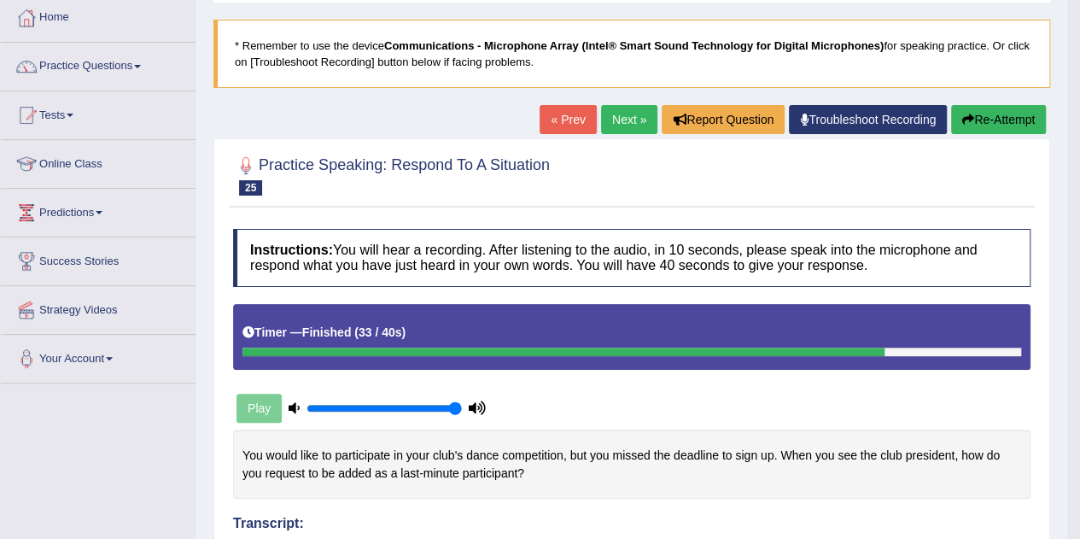
click at [970, 120] on icon "button" at bounding box center [969, 120] width 12 height 12
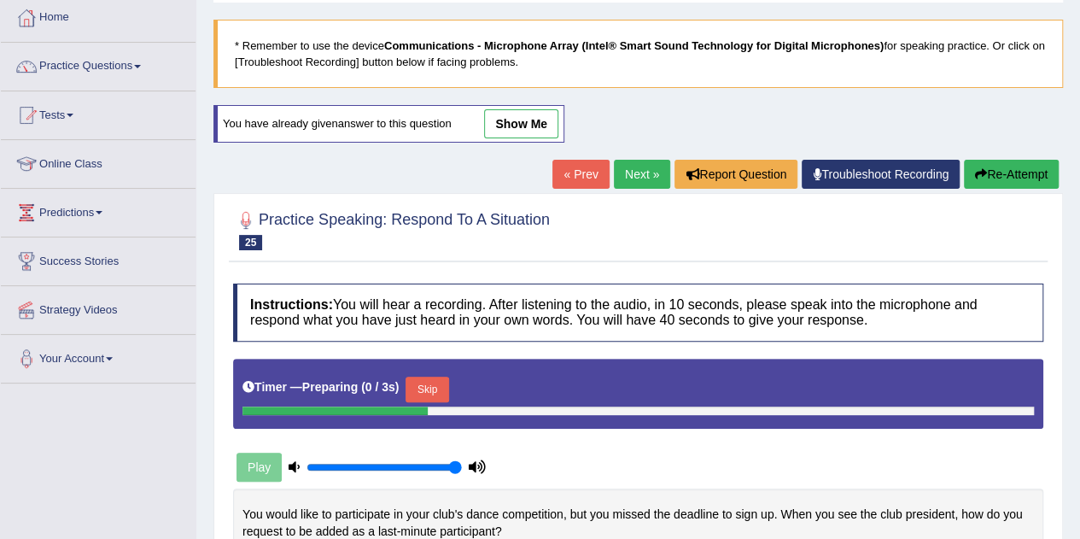
drag, startPoint x: 0, startPoint y: 0, endPoint x: 407, endPoint y: 384, distance: 559.5
click at [407, 384] on div "Timer — Preparing ( 0 / 3s ) Skip" at bounding box center [639, 389] width 792 height 34
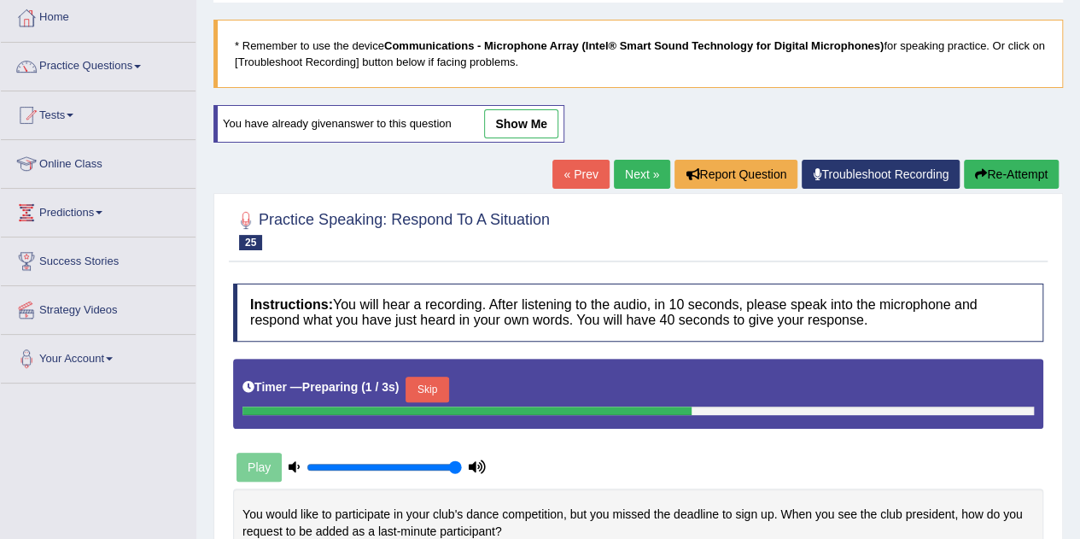
click at [433, 390] on button "Skip" at bounding box center [427, 390] width 43 height 26
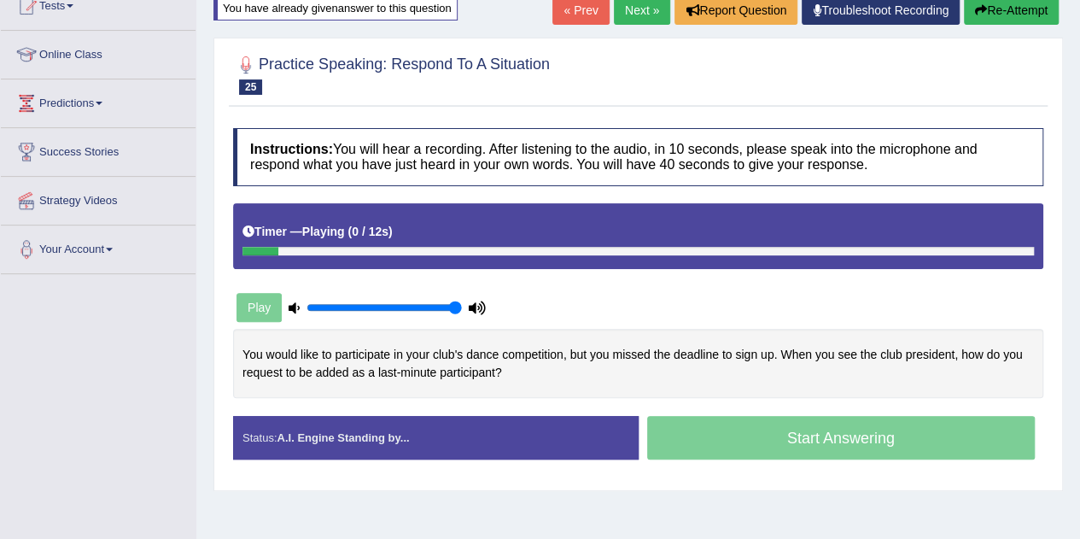
scroll to position [261, 0]
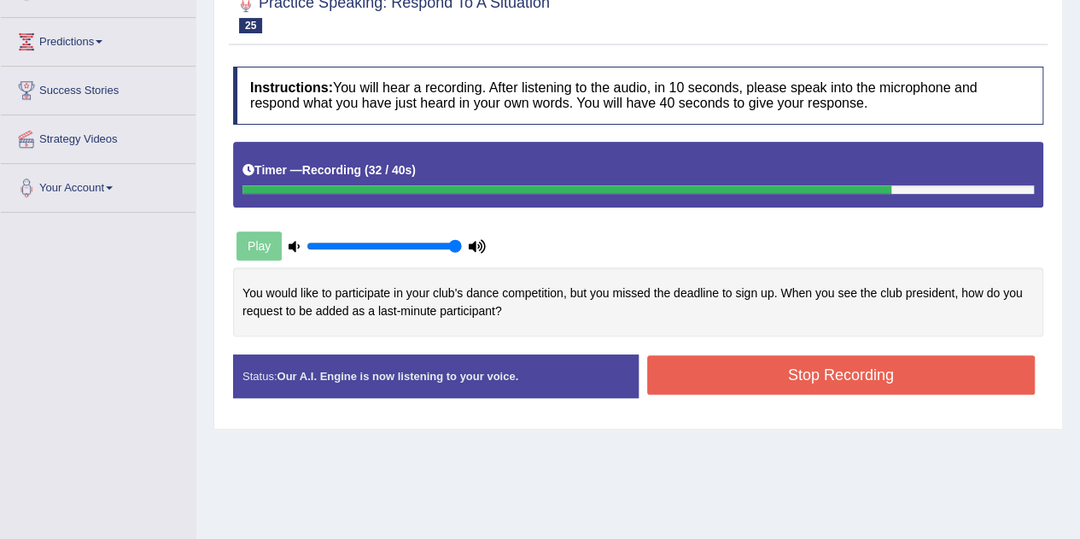
click at [875, 370] on button "Stop Recording" at bounding box center [841, 374] width 389 height 39
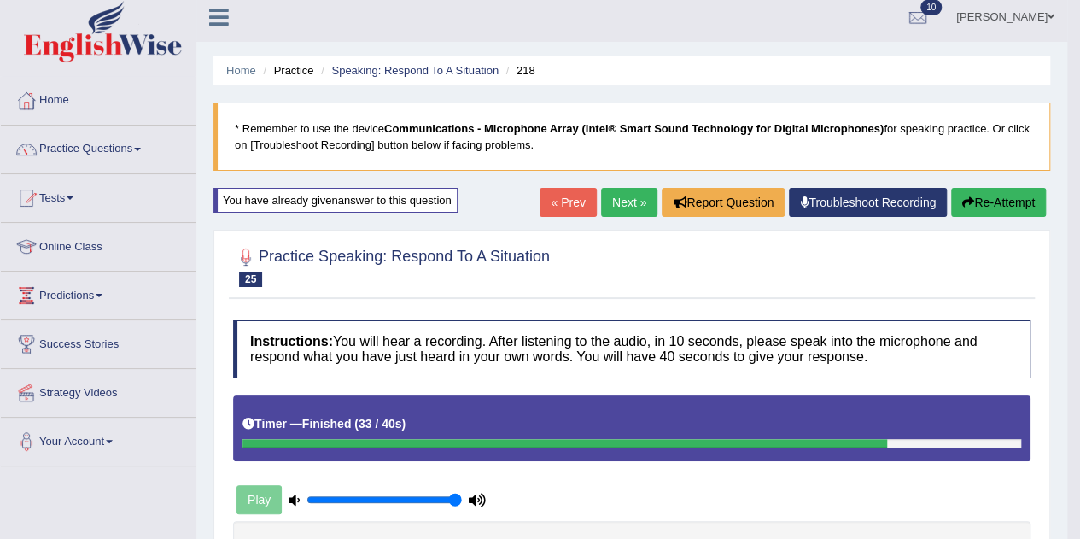
scroll to position [5, 0]
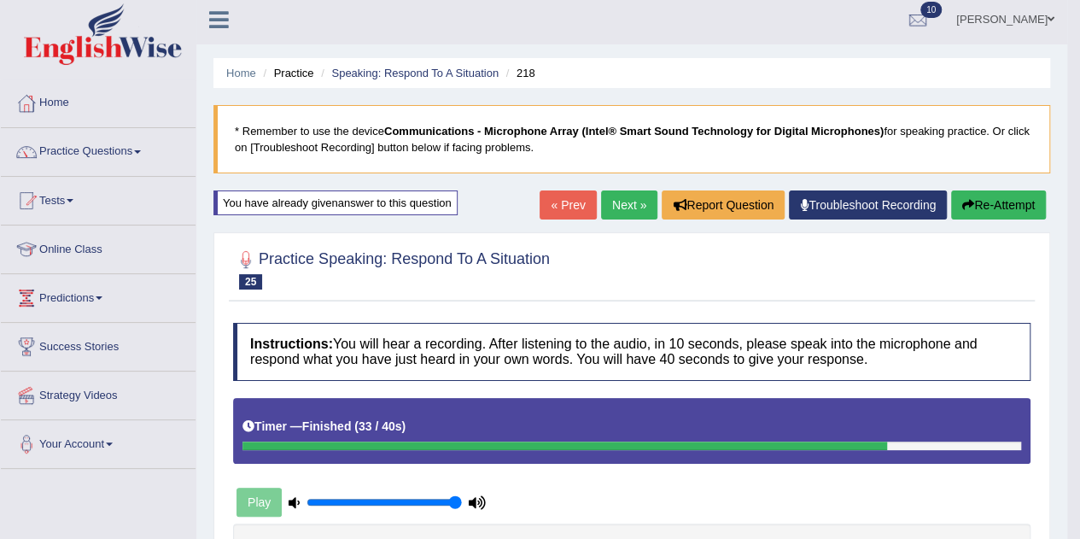
click at [637, 209] on link "Next »" at bounding box center [629, 204] width 56 height 29
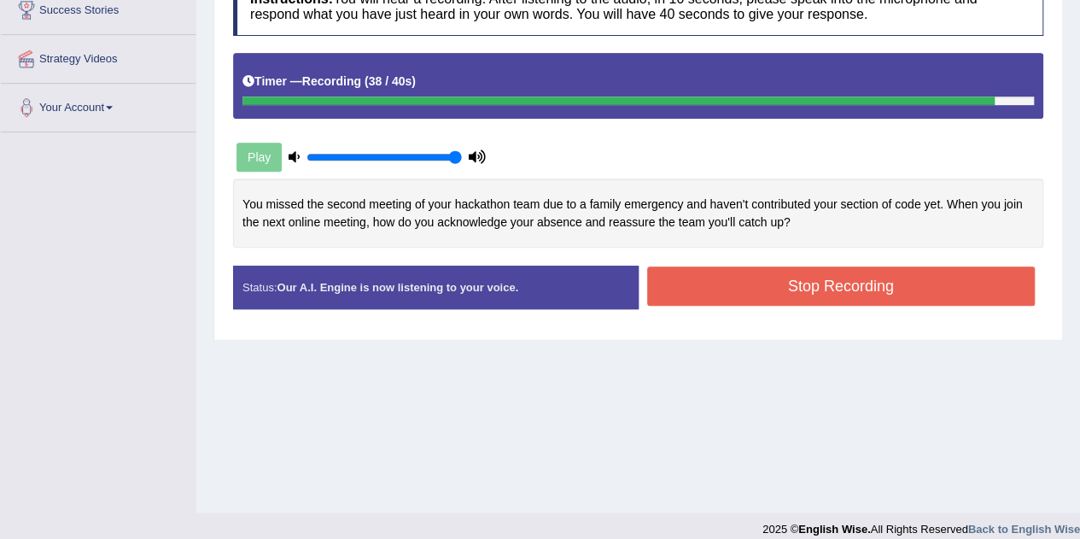
click at [799, 301] on button "Stop Recording" at bounding box center [841, 285] width 389 height 39
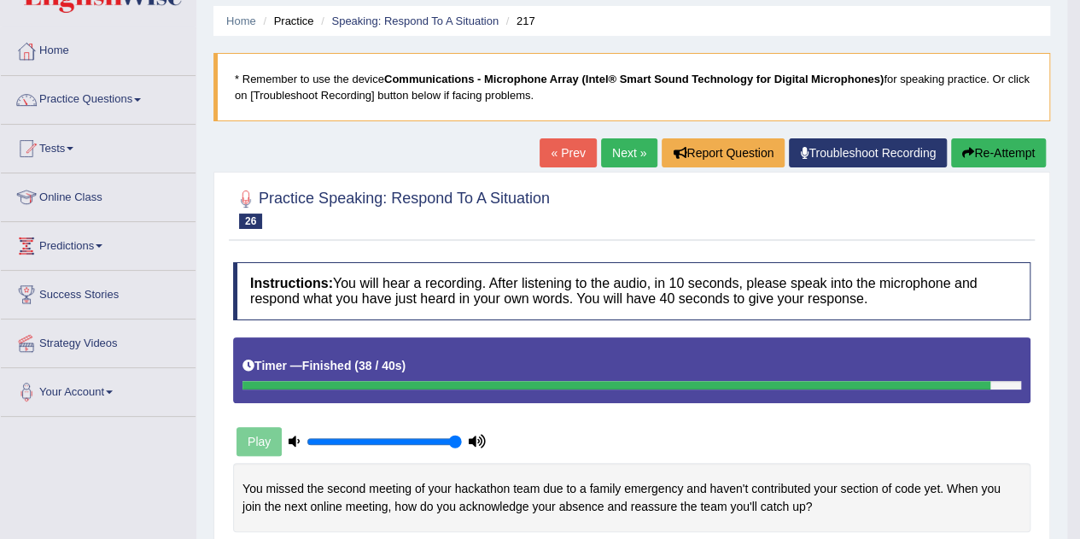
scroll to position [21, 0]
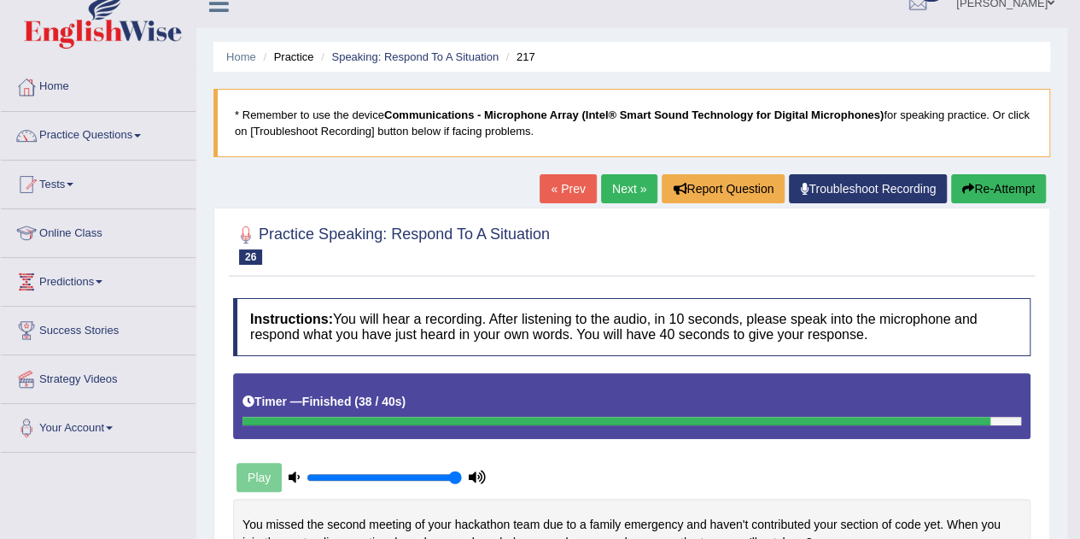
click at [623, 181] on link "Next »" at bounding box center [629, 188] width 56 height 29
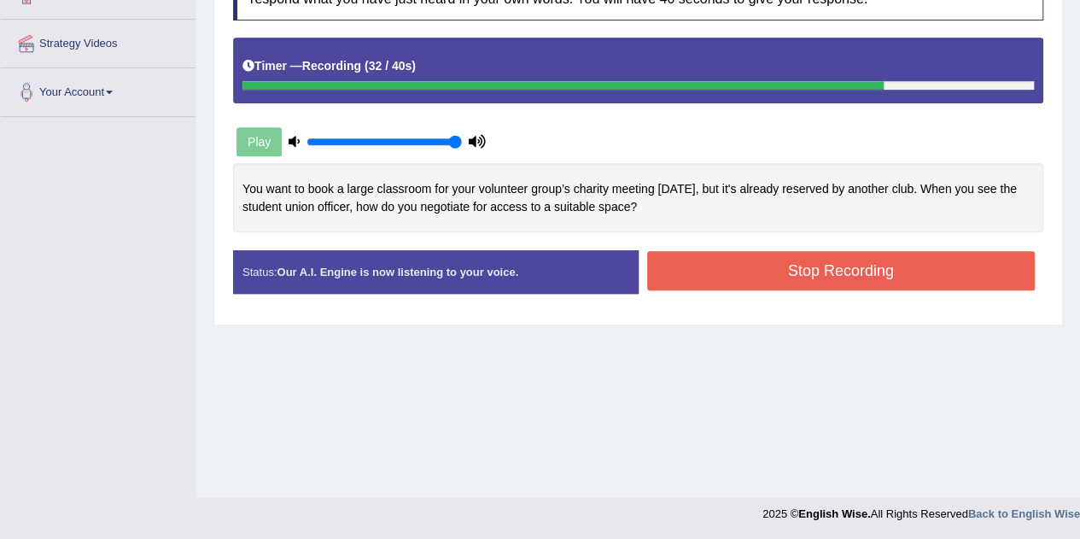
click at [763, 284] on button "Stop Recording" at bounding box center [841, 270] width 389 height 39
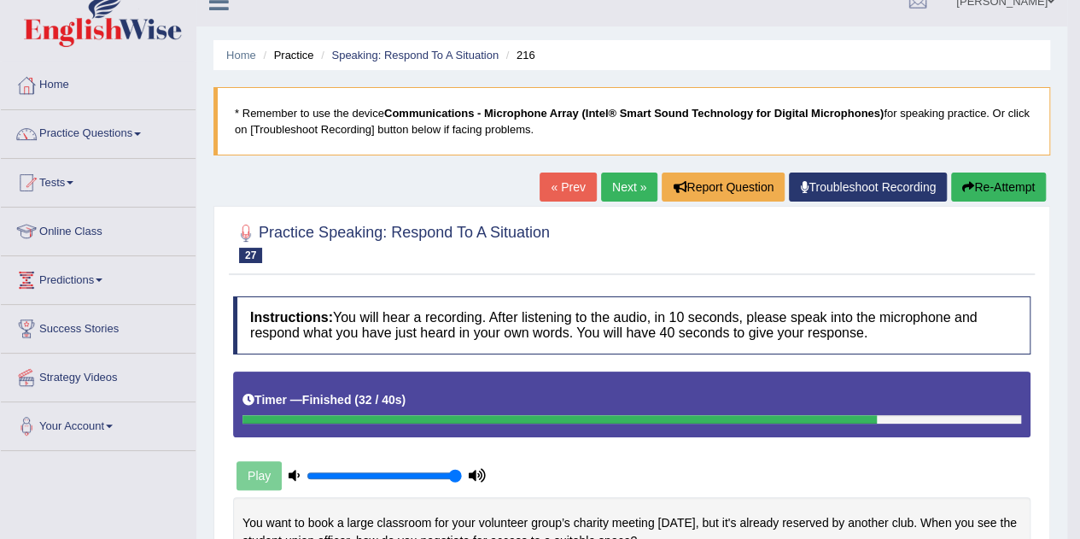
scroll to position [21, 0]
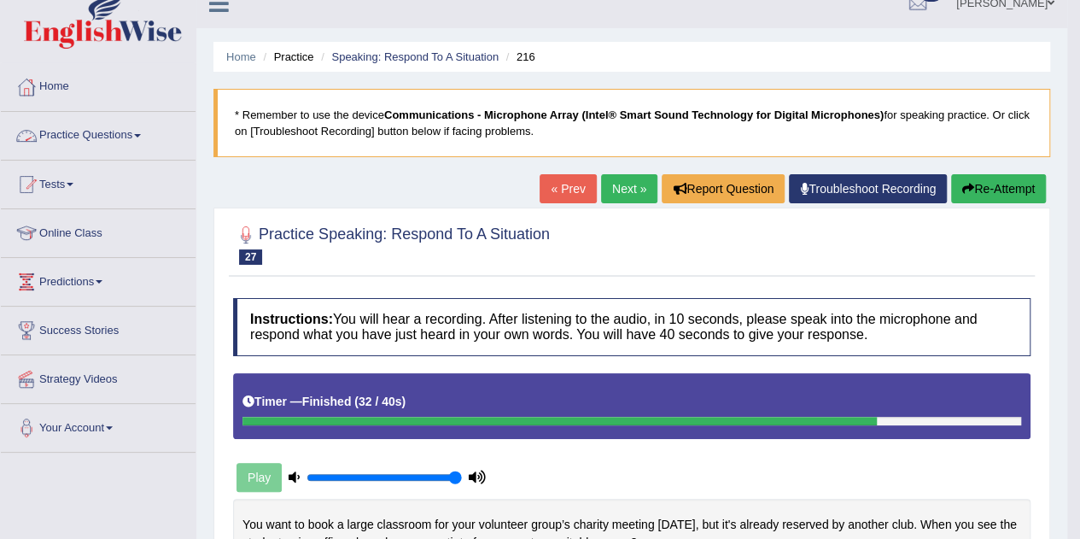
click at [116, 134] on link "Practice Questions" at bounding box center [98, 133] width 195 height 43
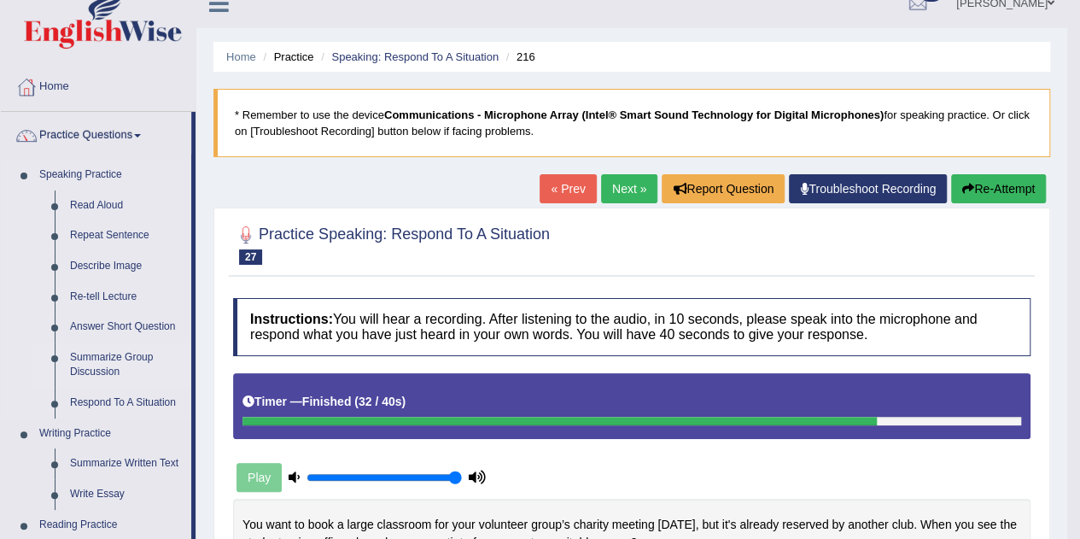
click at [96, 359] on link "Summarize Group Discussion" at bounding box center [126, 364] width 129 height 45
